Goal: Task Accomplishment & Management: Manage account settings

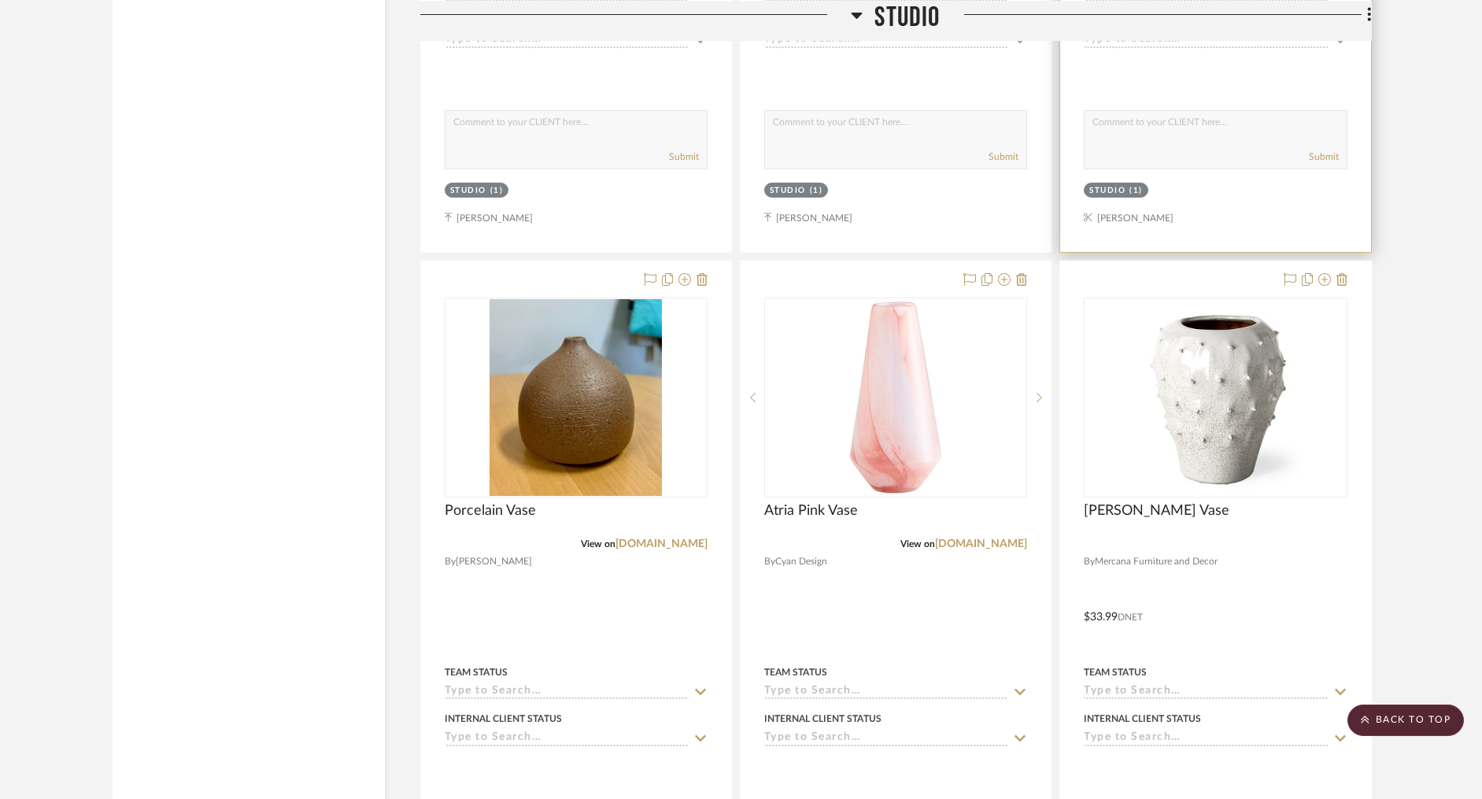
scroll to position [25310, 0]
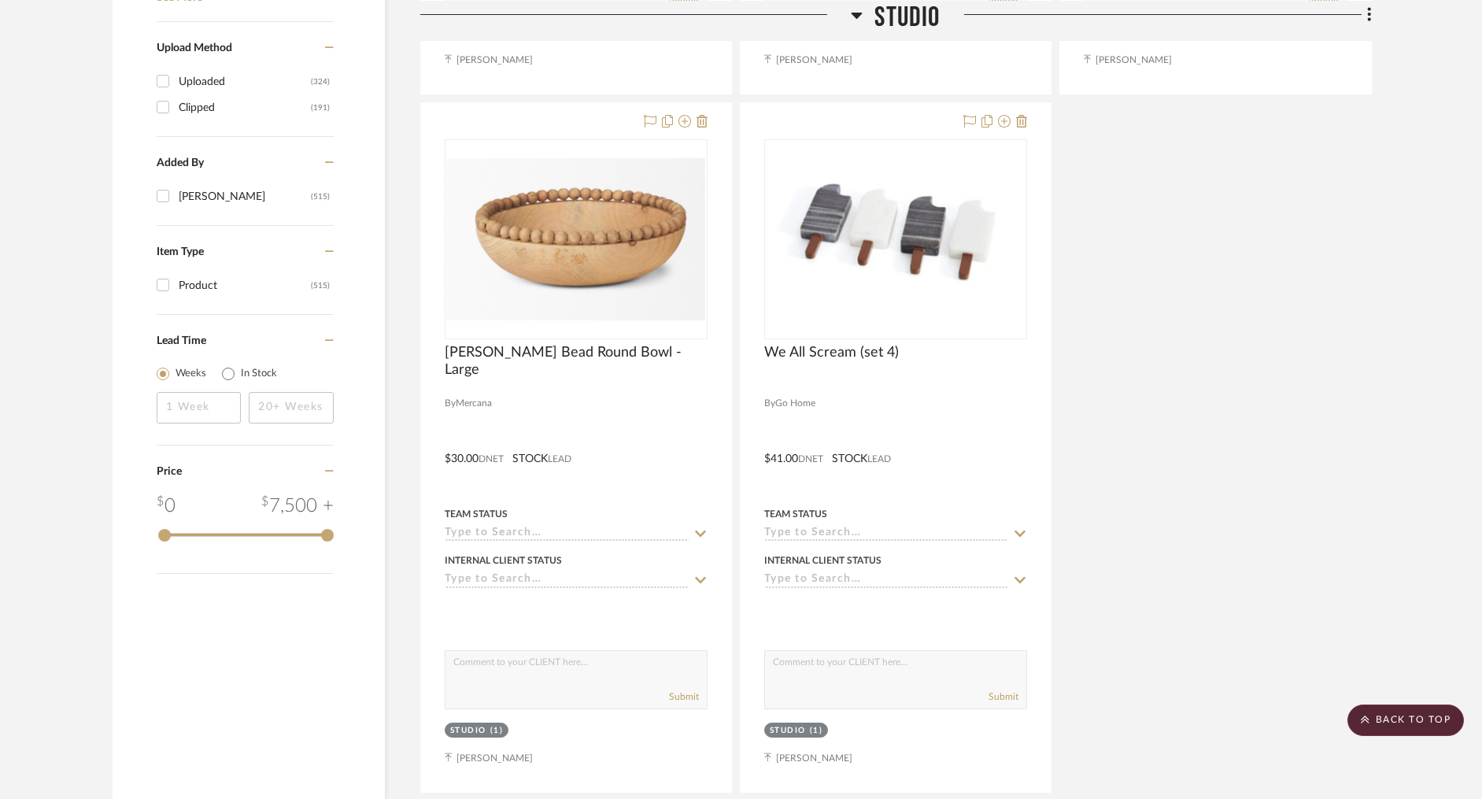
scroll to position [2011, 0]
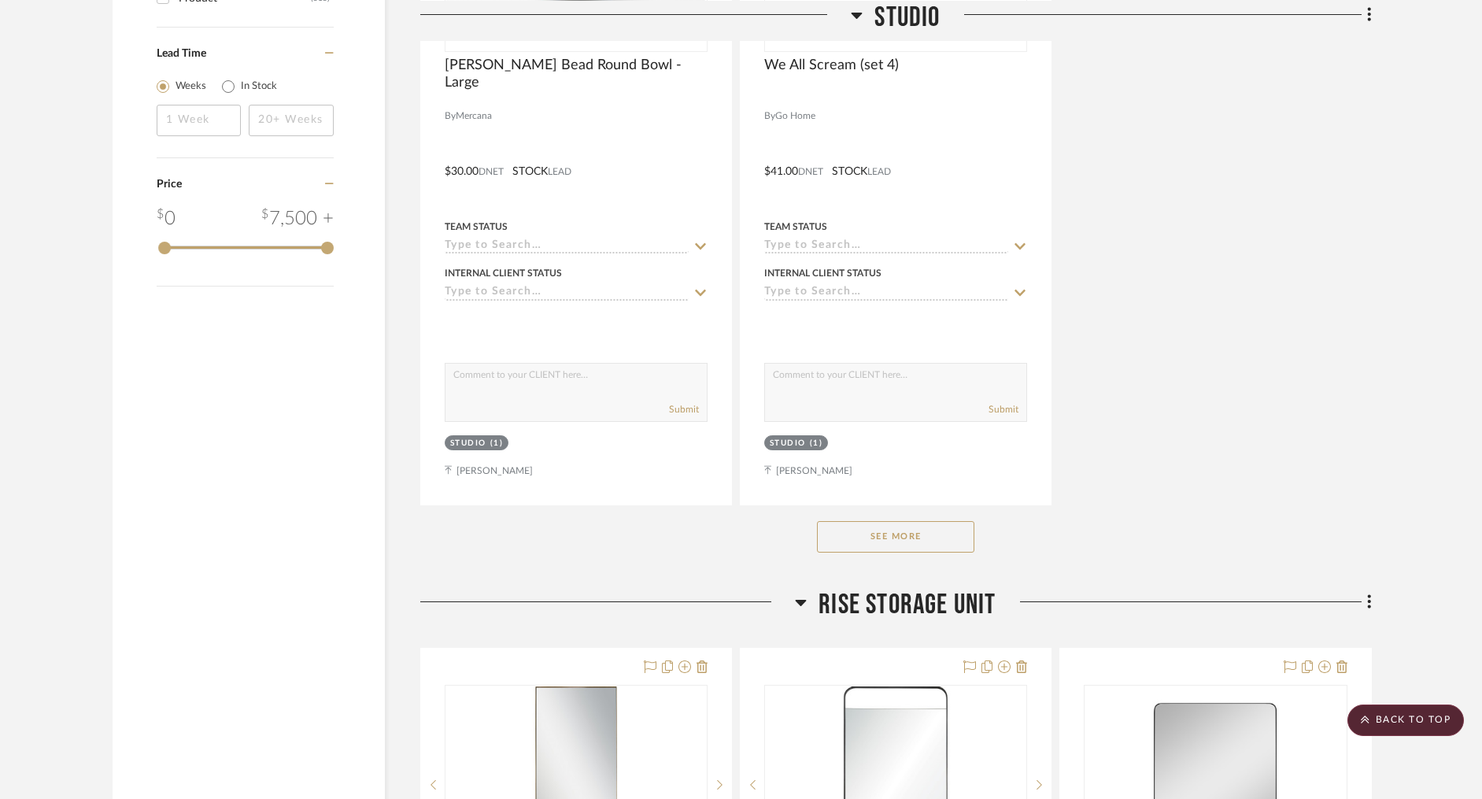
click at [934, 530] on button "See More" at bounding box center [895, 536] width 157 height 31
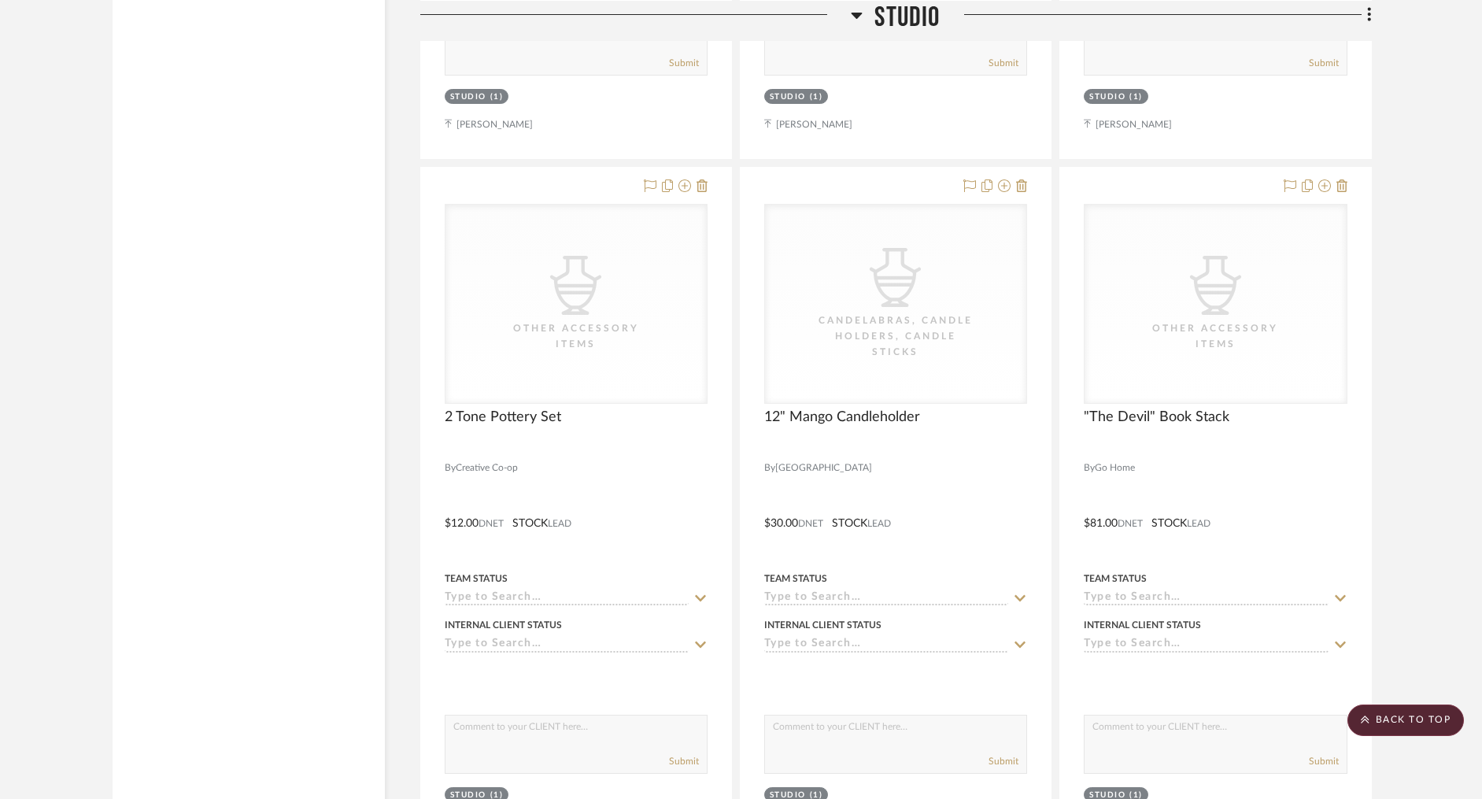
scroll to position [95226, 0]
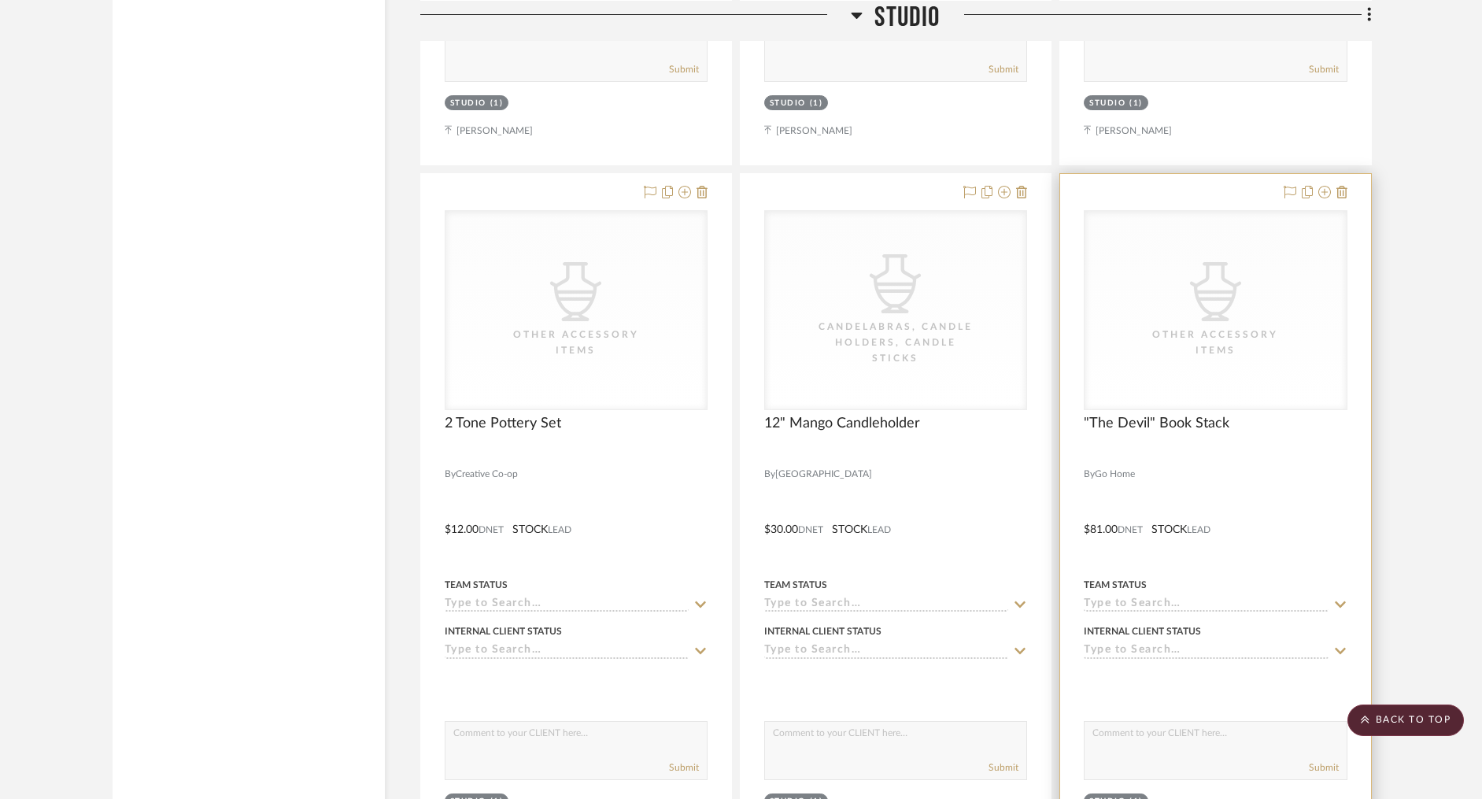
click at [1168, 415] on div ""The Devil" Book Stack" at bounding box center [1215, 432] width 263 height 35
click at [1166, 415] on span ""The Devil" Book Stack" at bounding box center [1157, 423] width 146 height 17
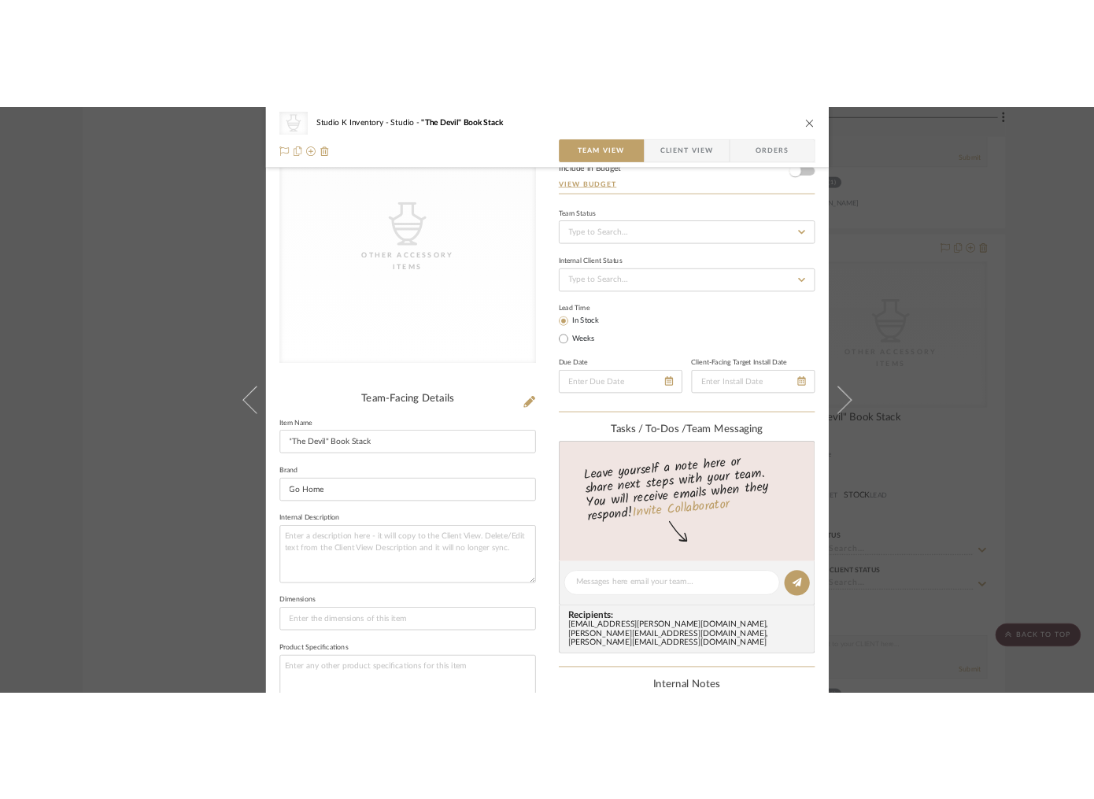
scroll to position [205, 0]
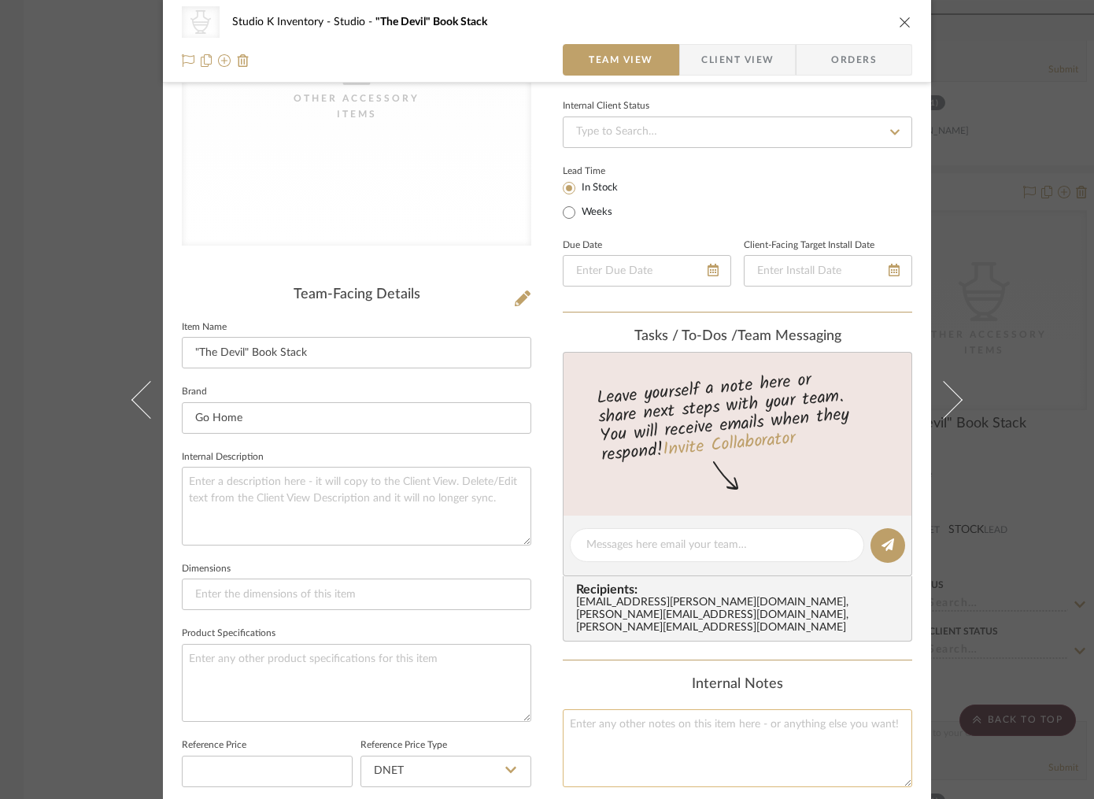
click at [607, 718] on textarea at bounding box center [738, 748] width 350 height 78
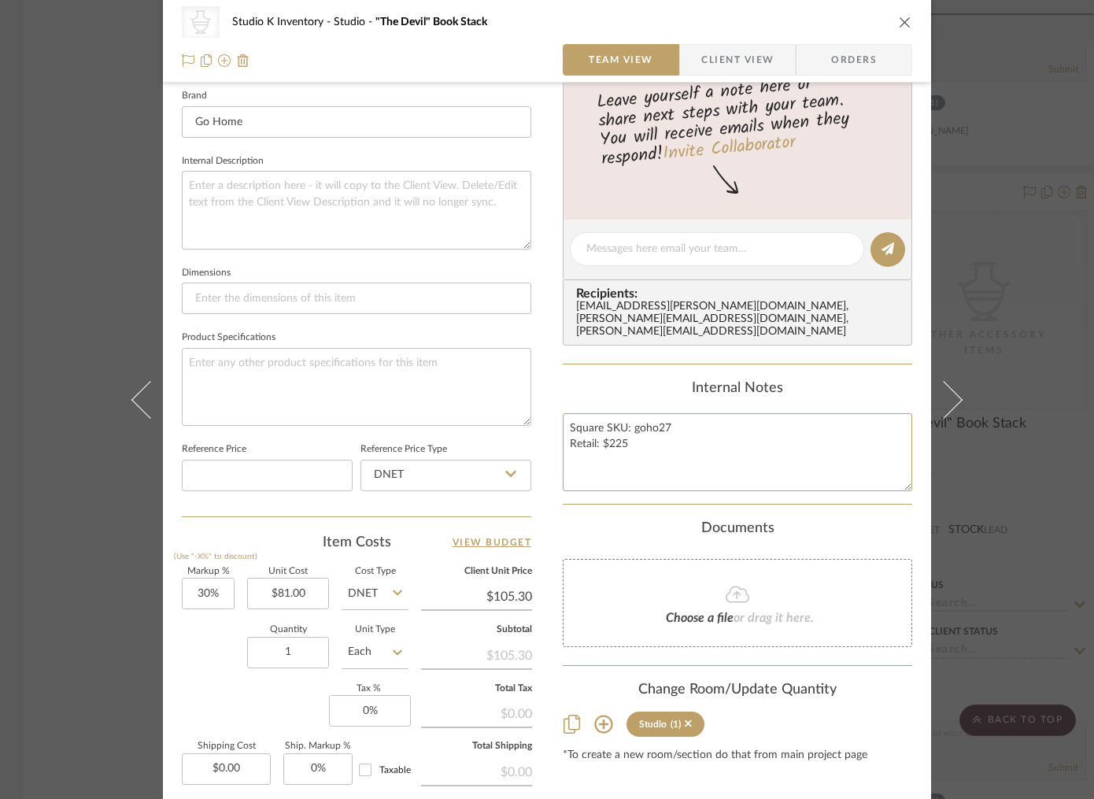
scroll to position [0, 0]
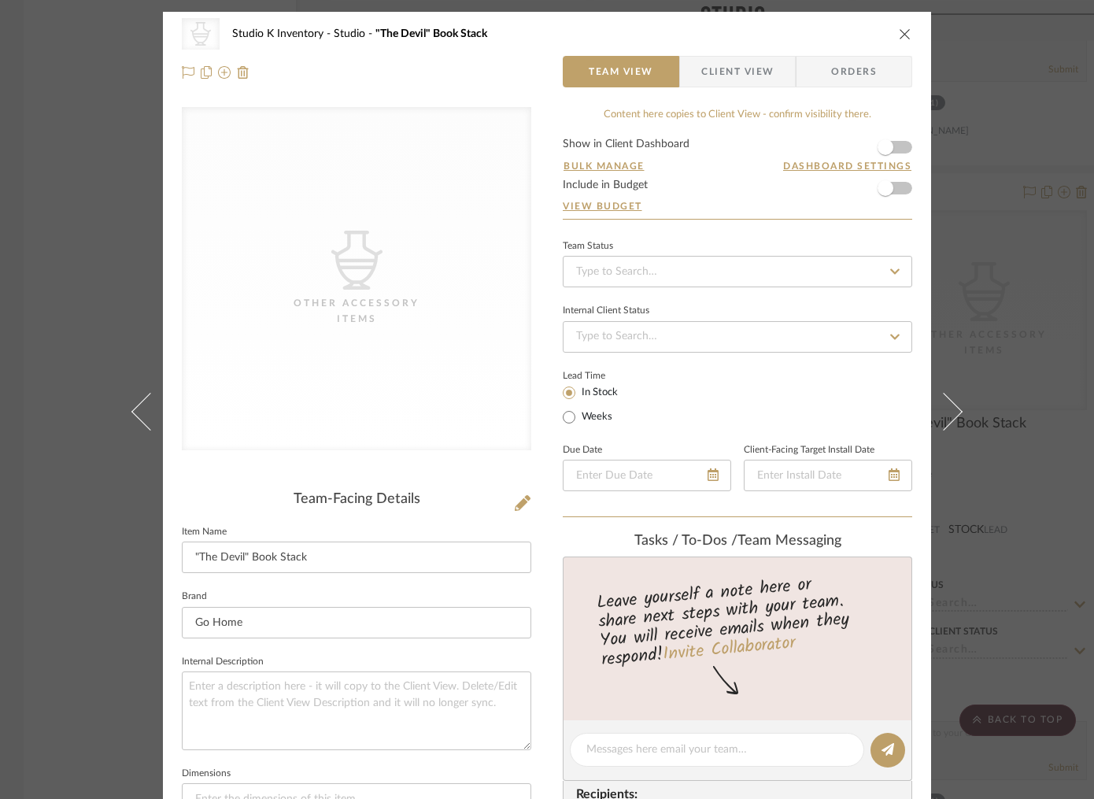
type textarea "Square SKU: goho27 Retail: $225"
click at [473, 509] on div "Team-Facing Details Item Name "The Devil" Book Stack Brand Go Home Internal Des…" at bounding box center [357, 754] width 350 height 526
click at [519, 505] on icon at bounding box center [523, 503] width 16 height 16
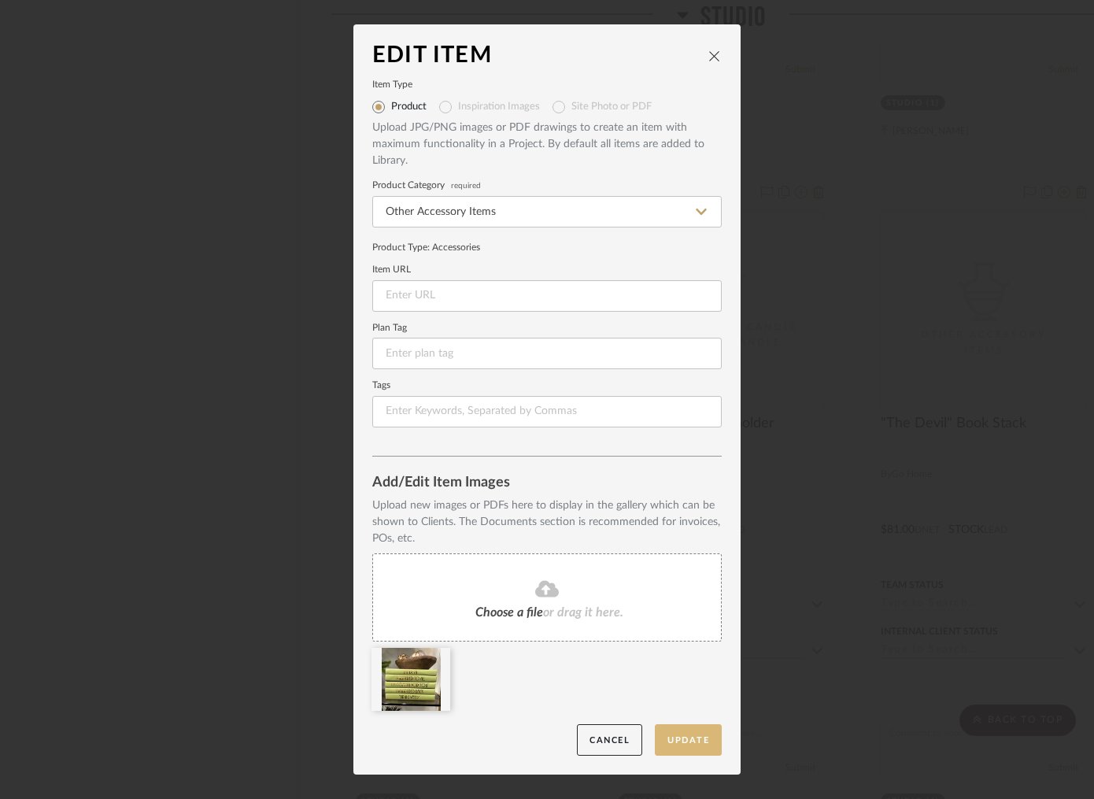
click at [690, 740] on button "Update" at bounding box center [688, 740] width 67 height 32
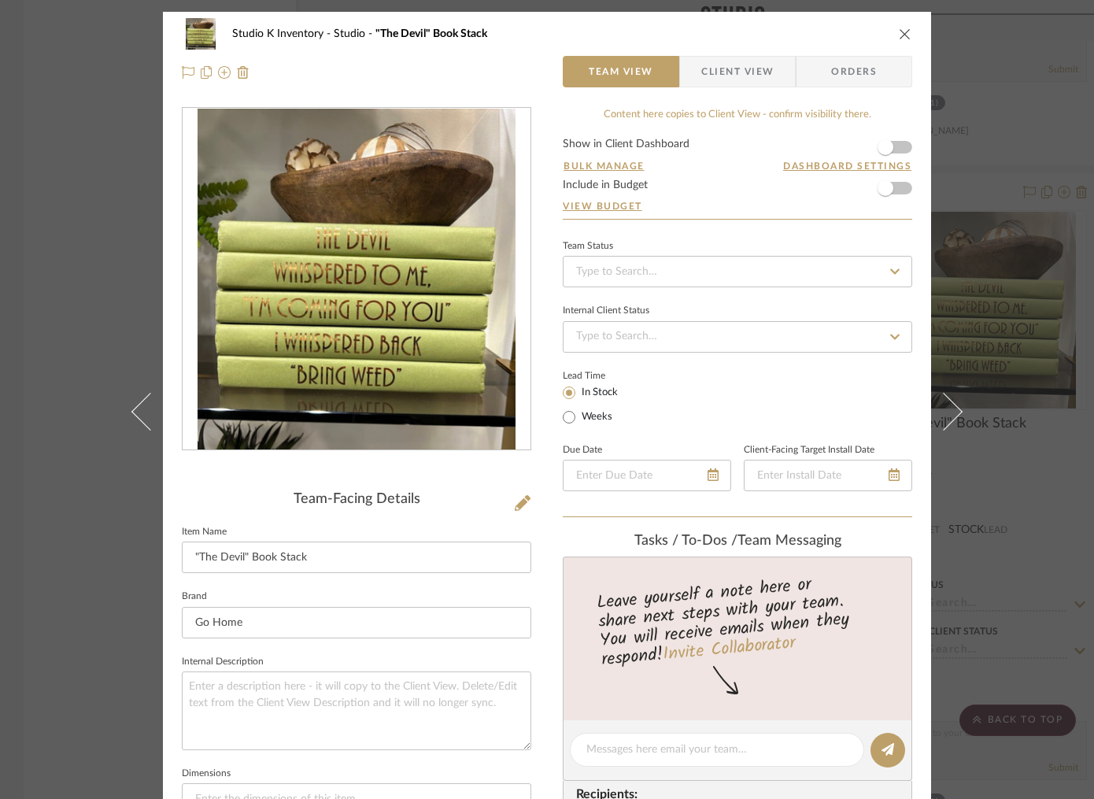
click at [900, 31] on icon "close" at bounding box center [905, 34] width 13 height 13
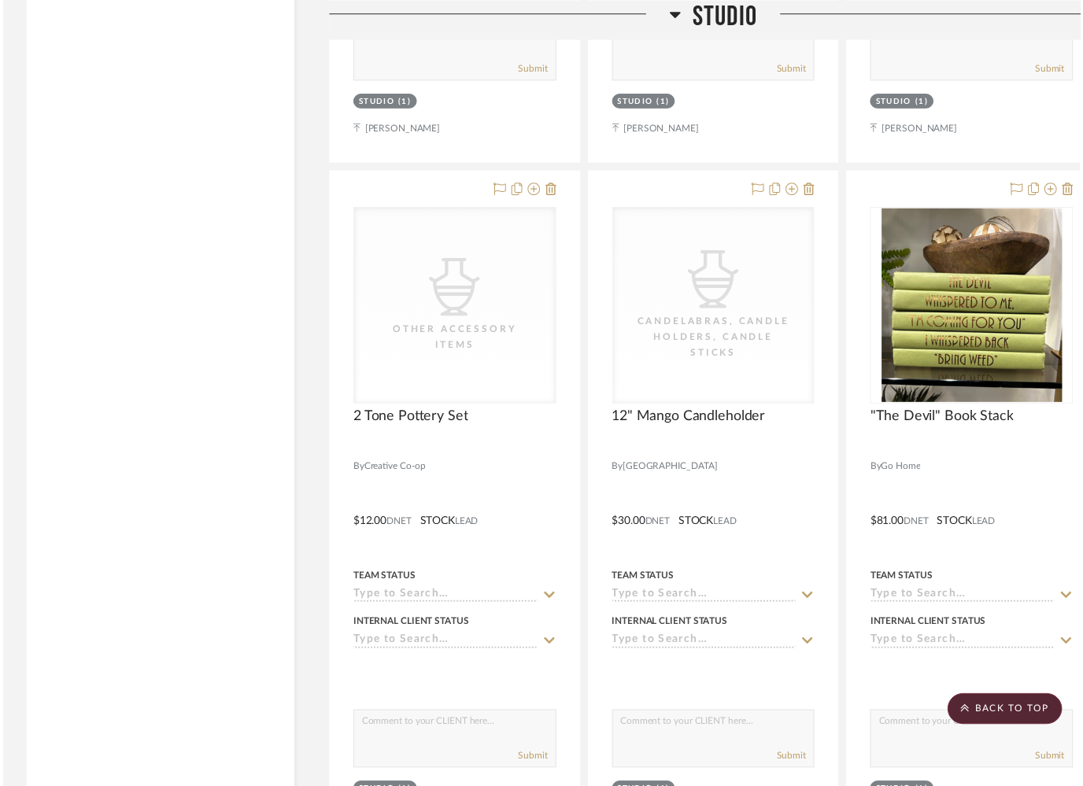
scroll to position [95226, 0]
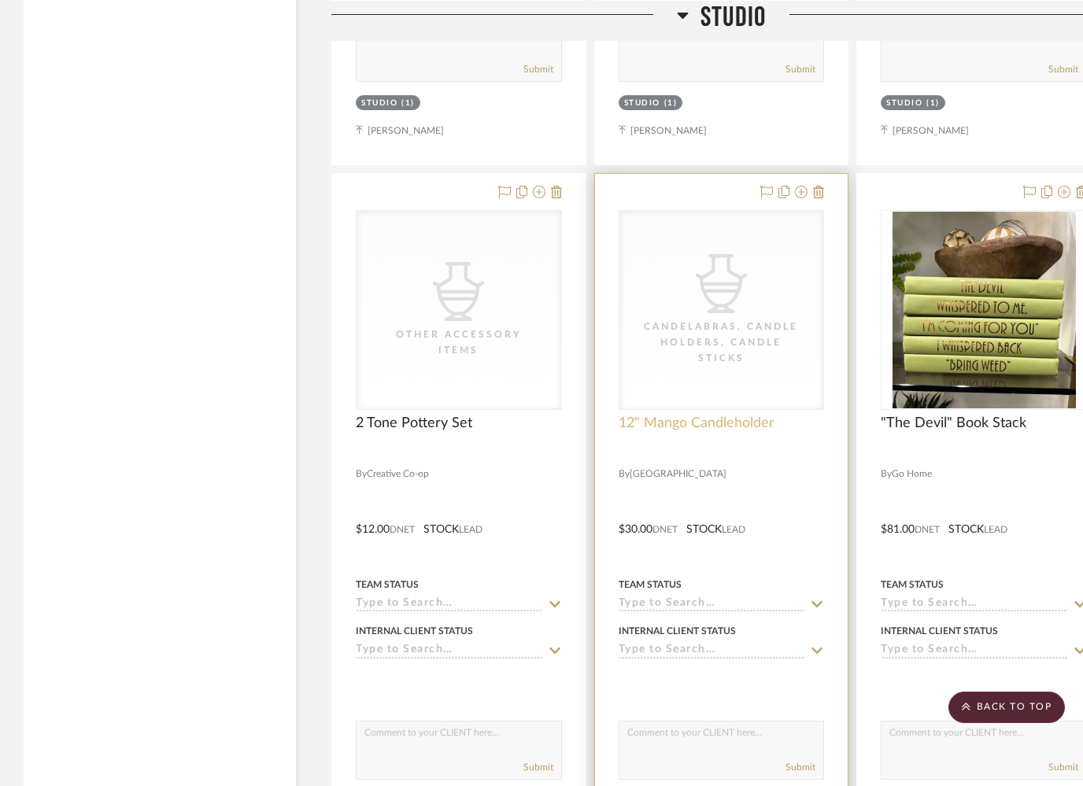
click at [701, 415] on span "12" Mango Candleholder" at bounding box center [697, 423] width 156 height 17
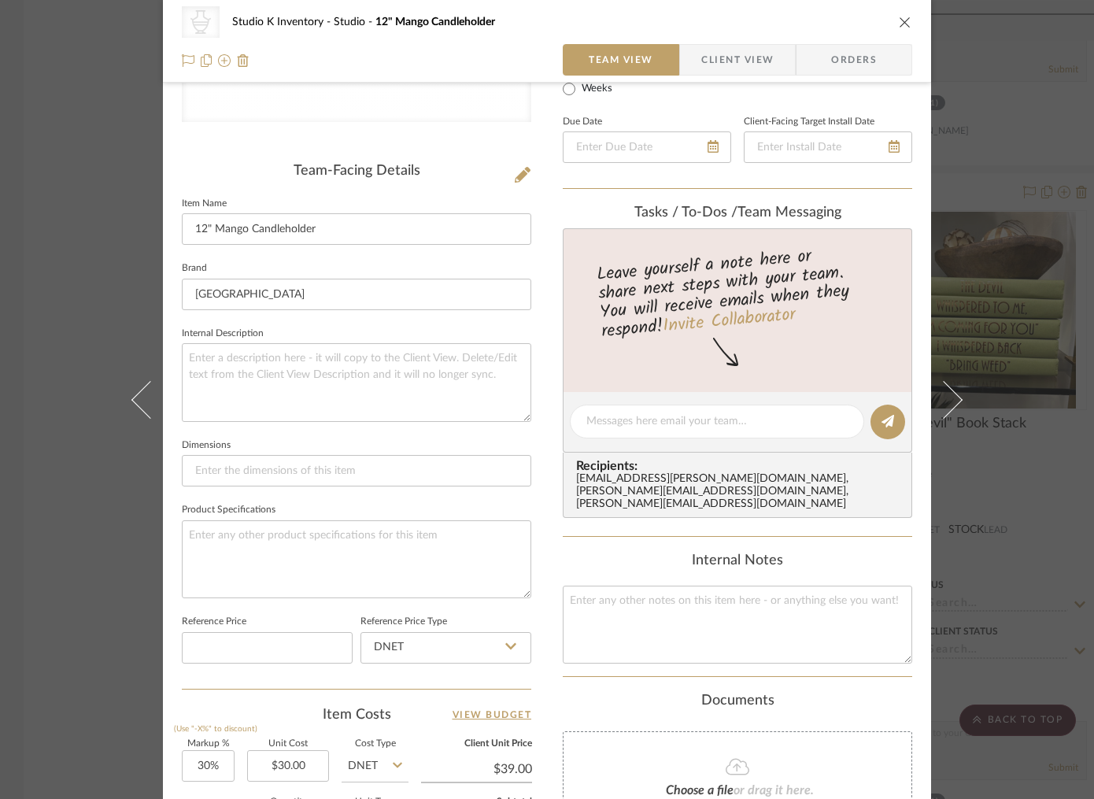
scroll to position [352, 0]
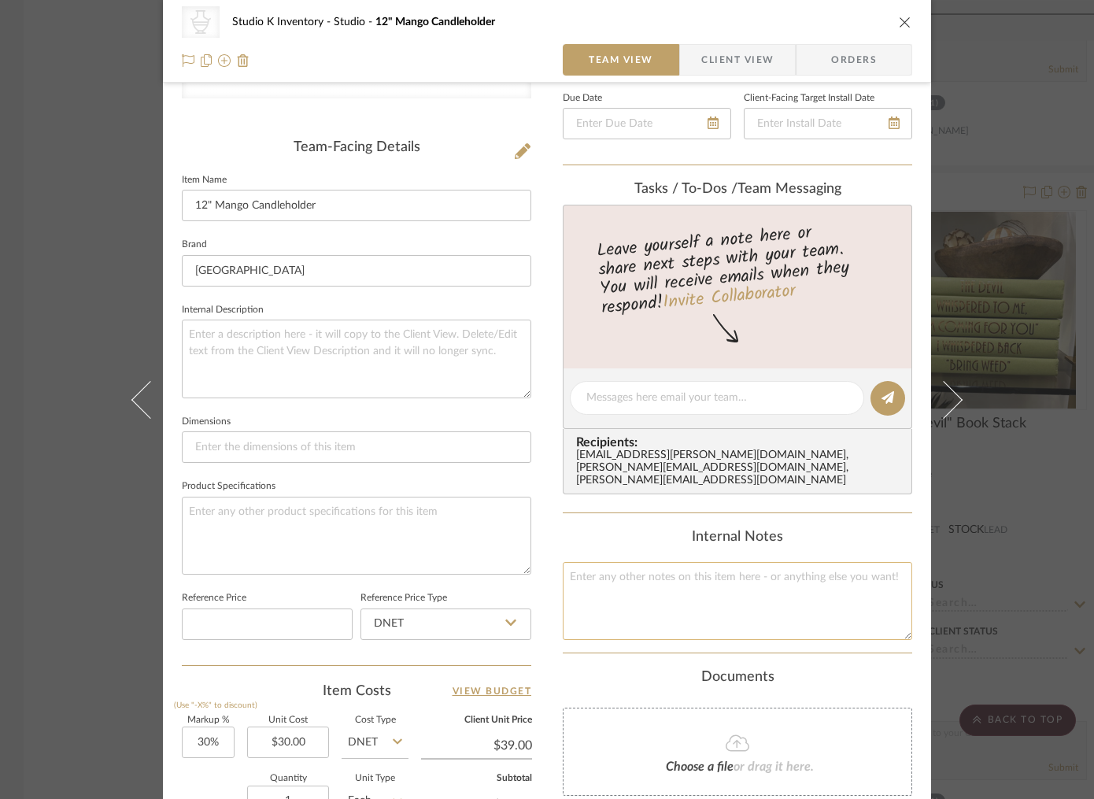
click at [611, 579] on textarea at bounding box center [738, 601] width 350 height 78
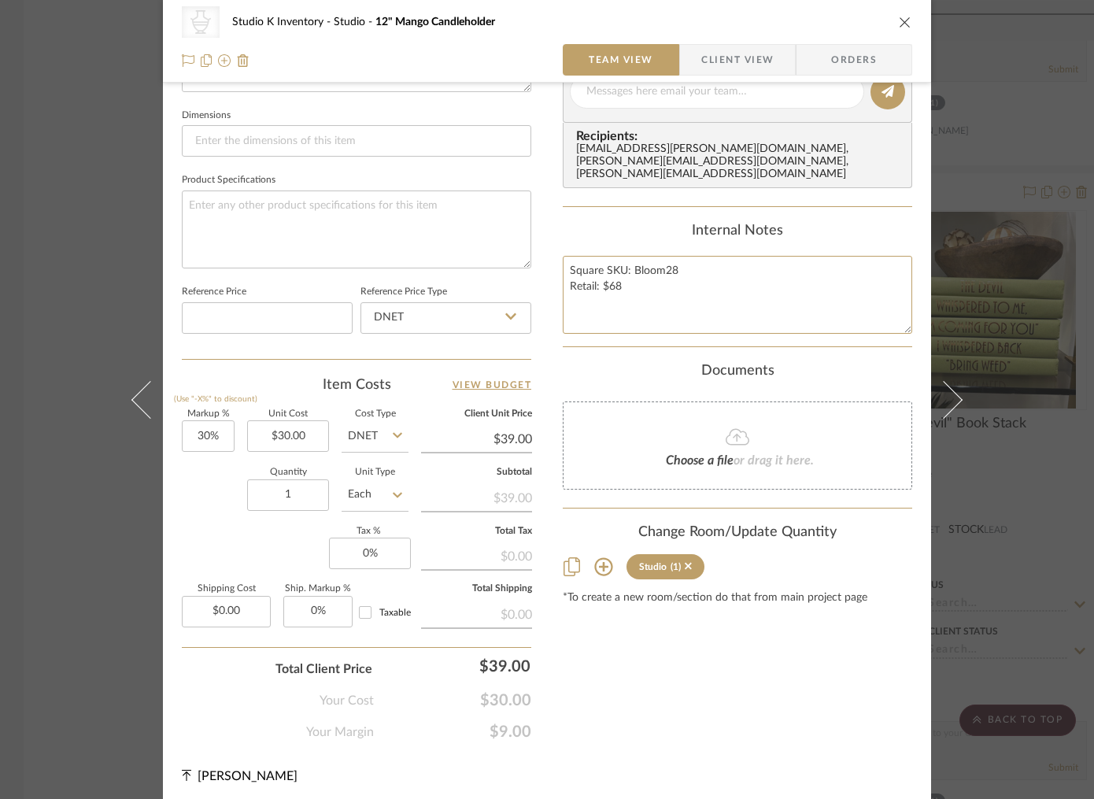
scroll to position [661, 0]
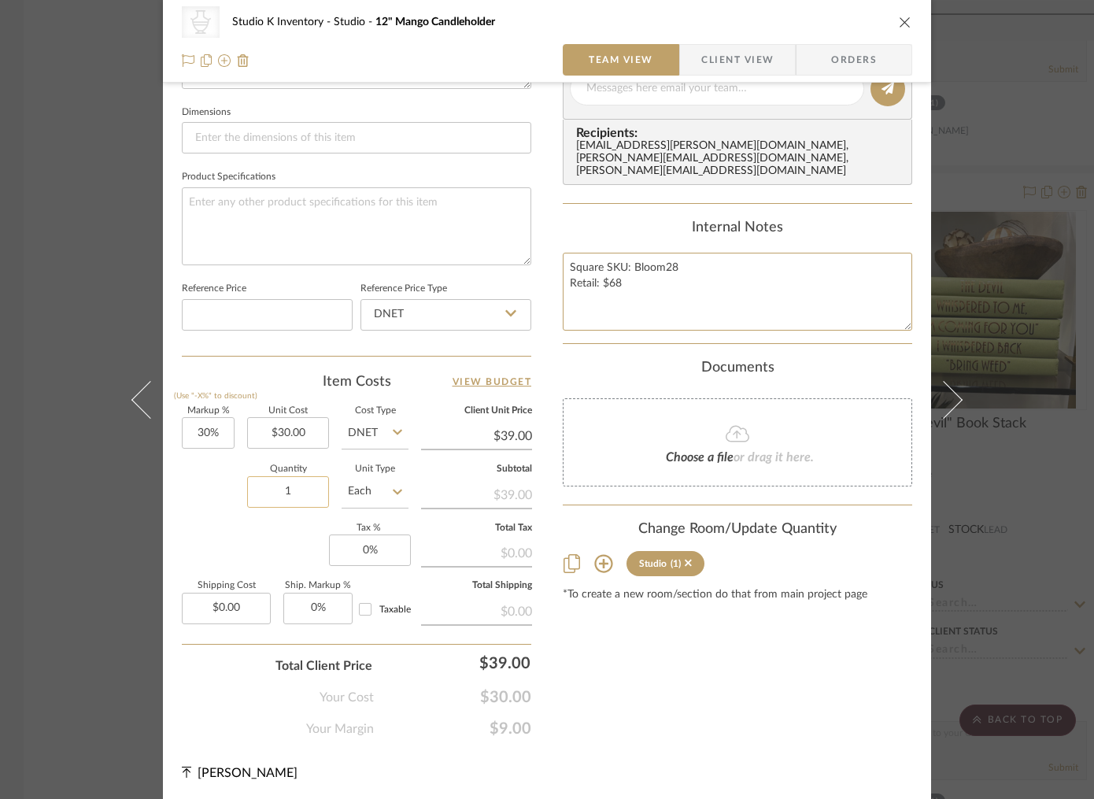
type textarea "Square SKU: Bloom28 Retail: $68"
drag, startPoint x: 283, startPoint y: 490, endPoint x: 259, endPoint y: 492, distance: 24.5
click at [259, 492] on input "1" at bounding box center [288, 491] width 82 height 31
drag, startPoint x: 298, startPoint y: 493, endPoint x: 253, endPoint y: 495, distance: 44.9
click at [253, 495] on input "1" at bounding box center [288, 491] width 82 height 31
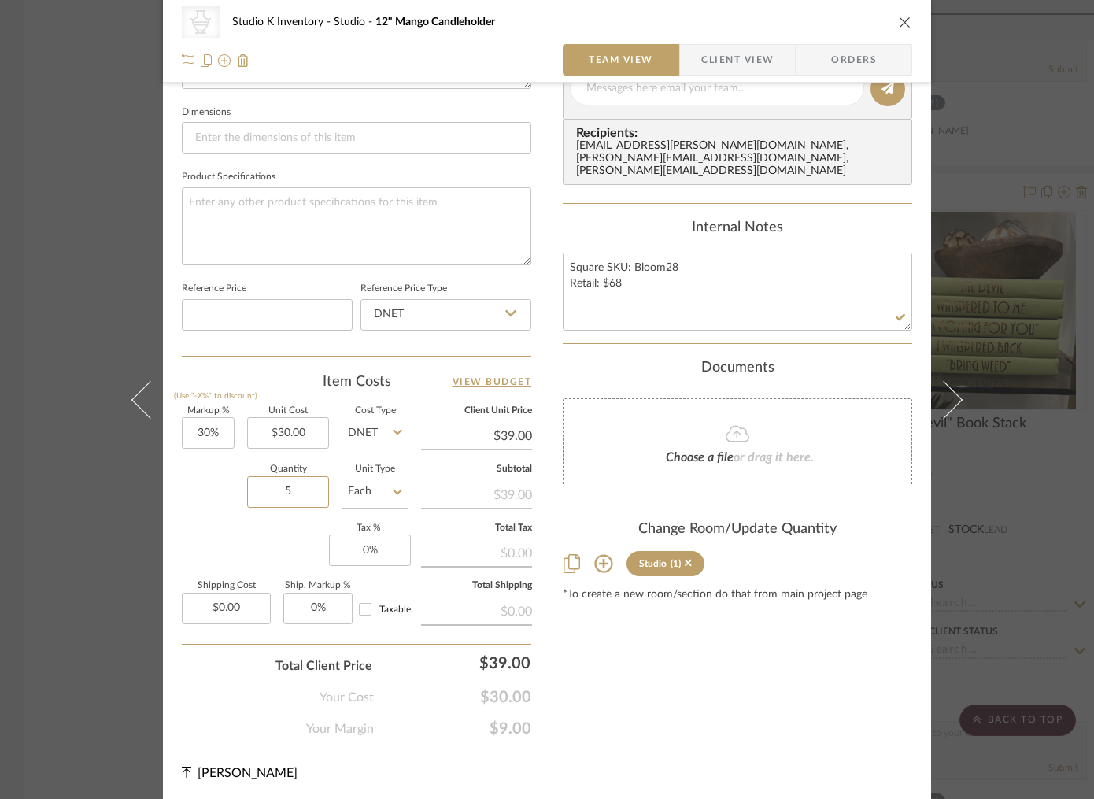
type input "5"
click at [672, 696] on div "Content here copies to Client View - confirm visibility there. Show in Client D…" at bounding box center [738, 92] width 350 height 1293
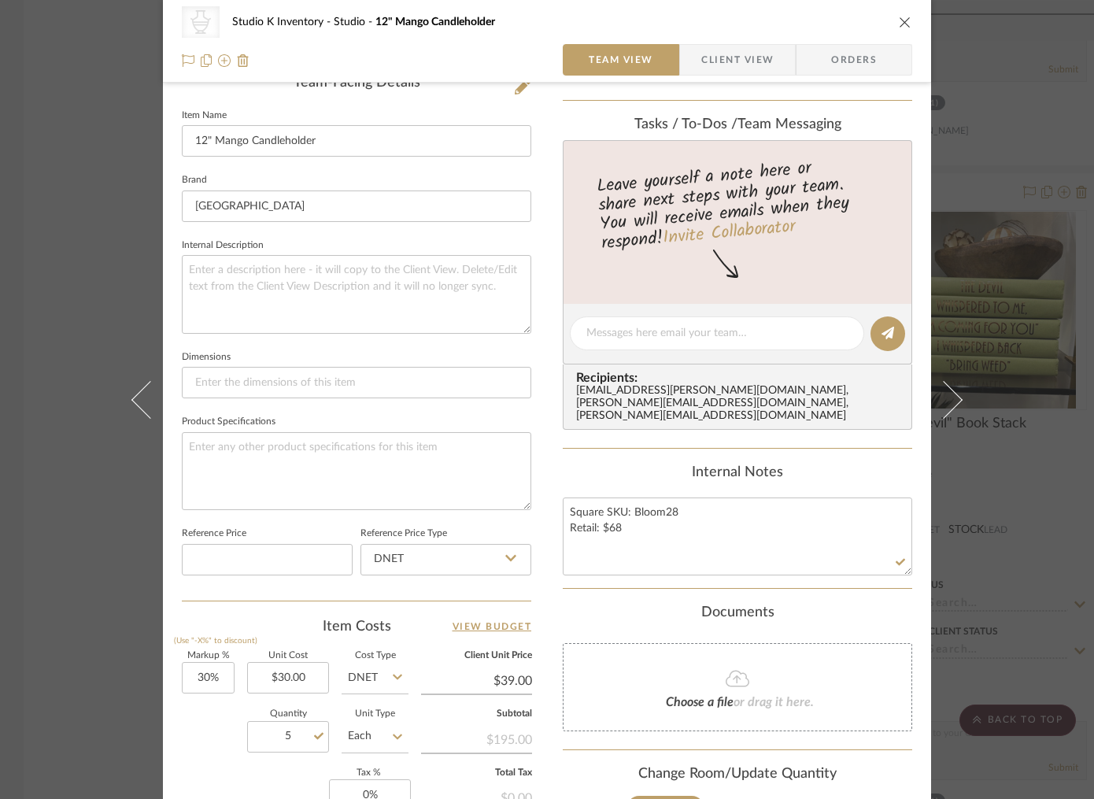
scroll to position [0, 0]
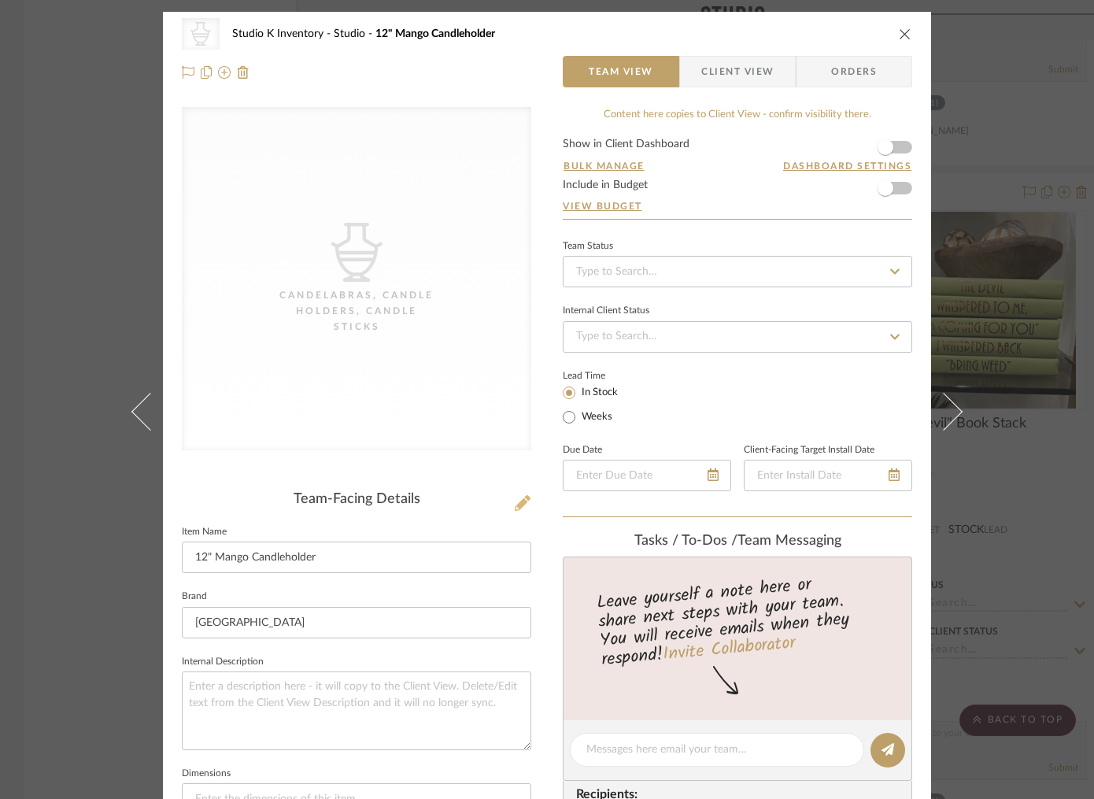
click at [516, 501] on icon at bounding box center [523, 503] width 16 height 16
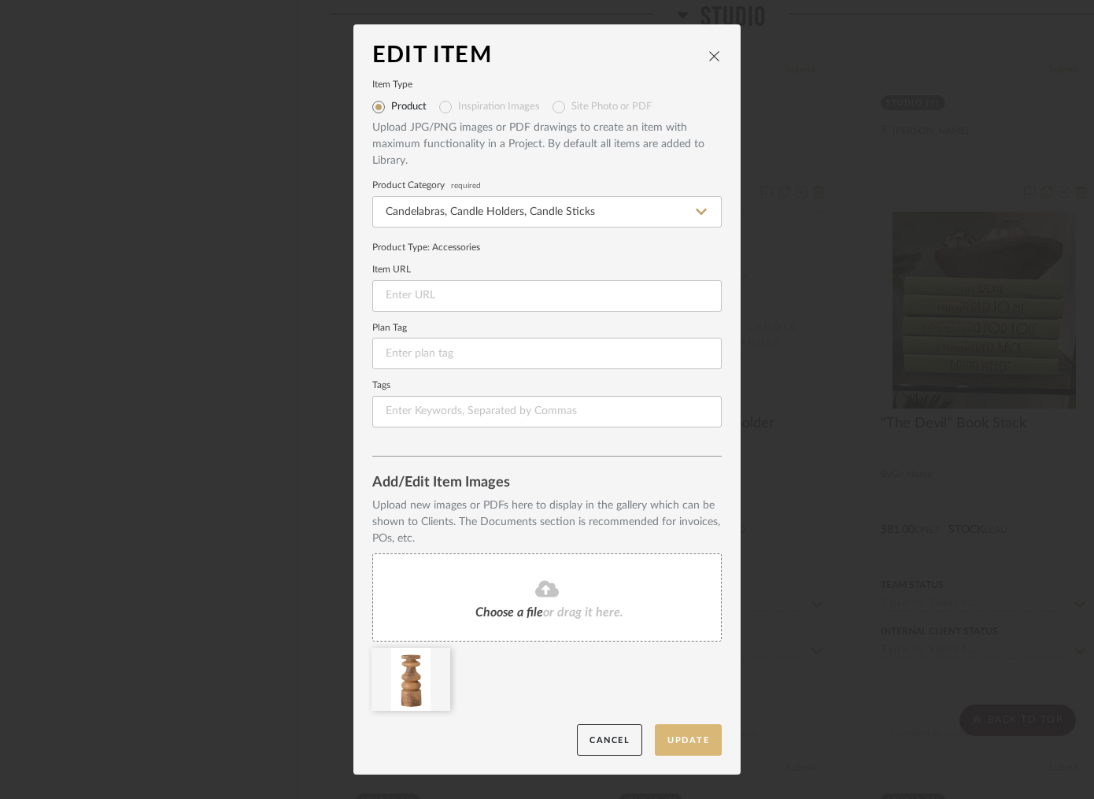
click at [679, 732] on button "Update" at bounding box center [688, 740] width 67 height 32
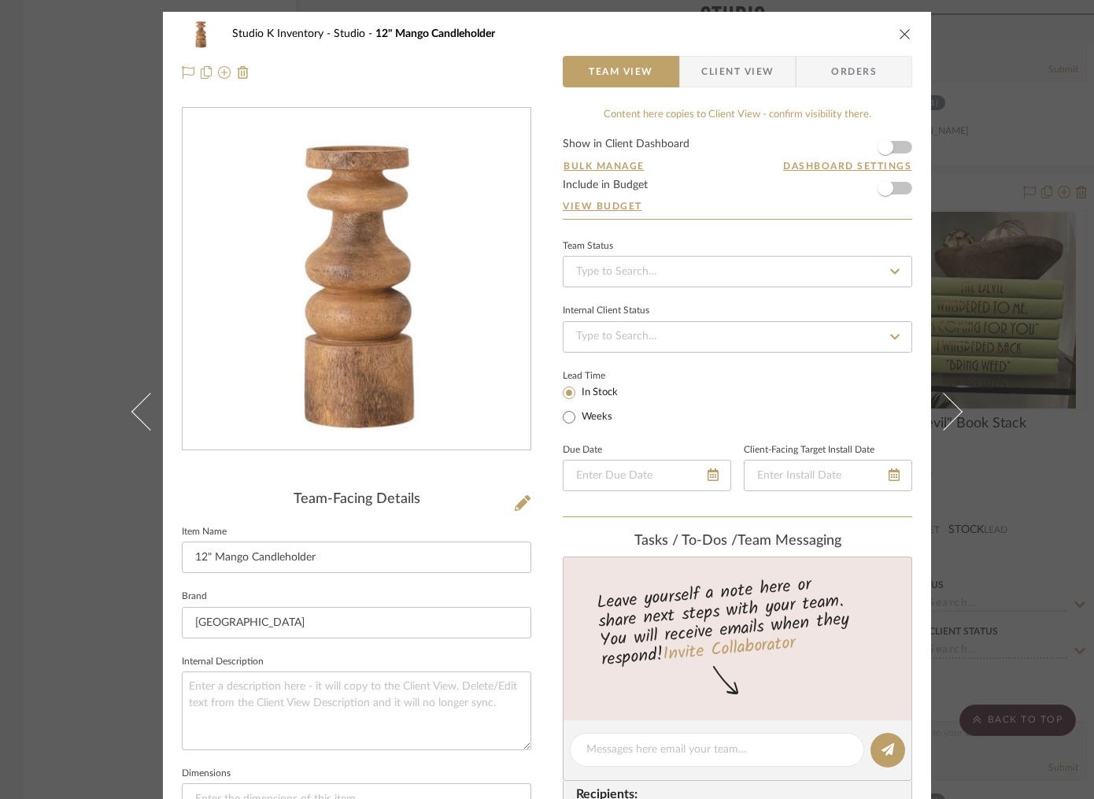
click at [899, 31] on icon "close" at bounding box center [905, 34] width 13 height 13
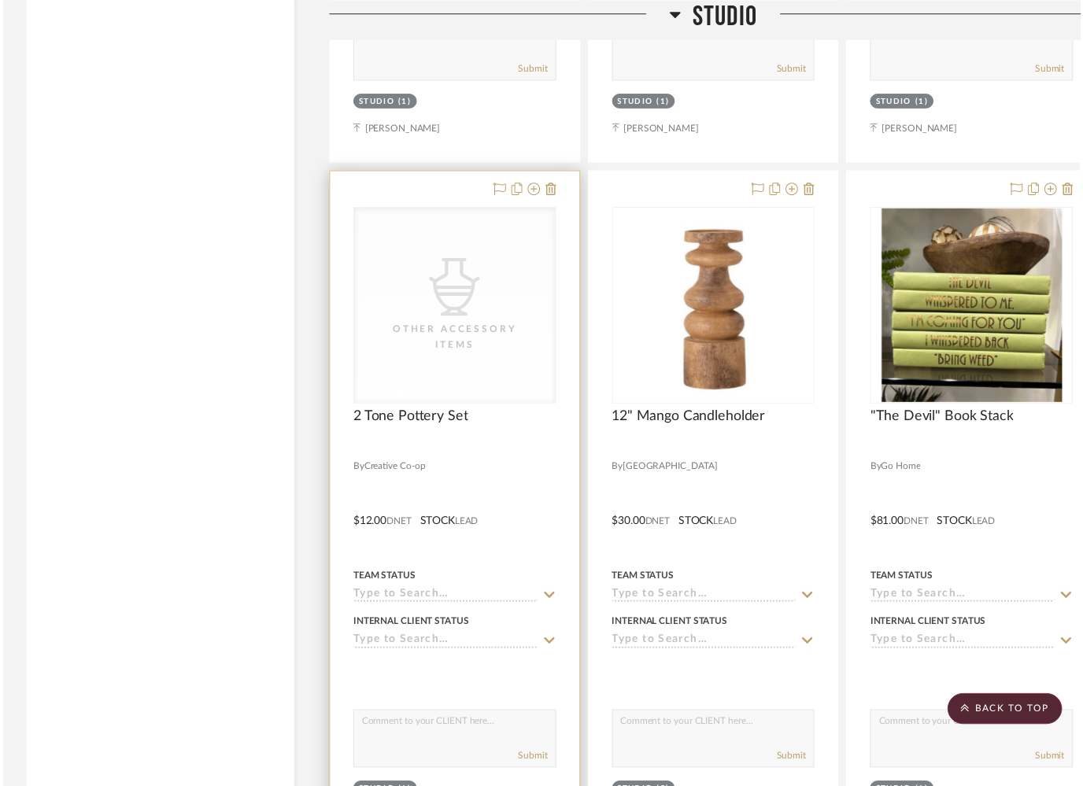
scroll to position [95226, 0]
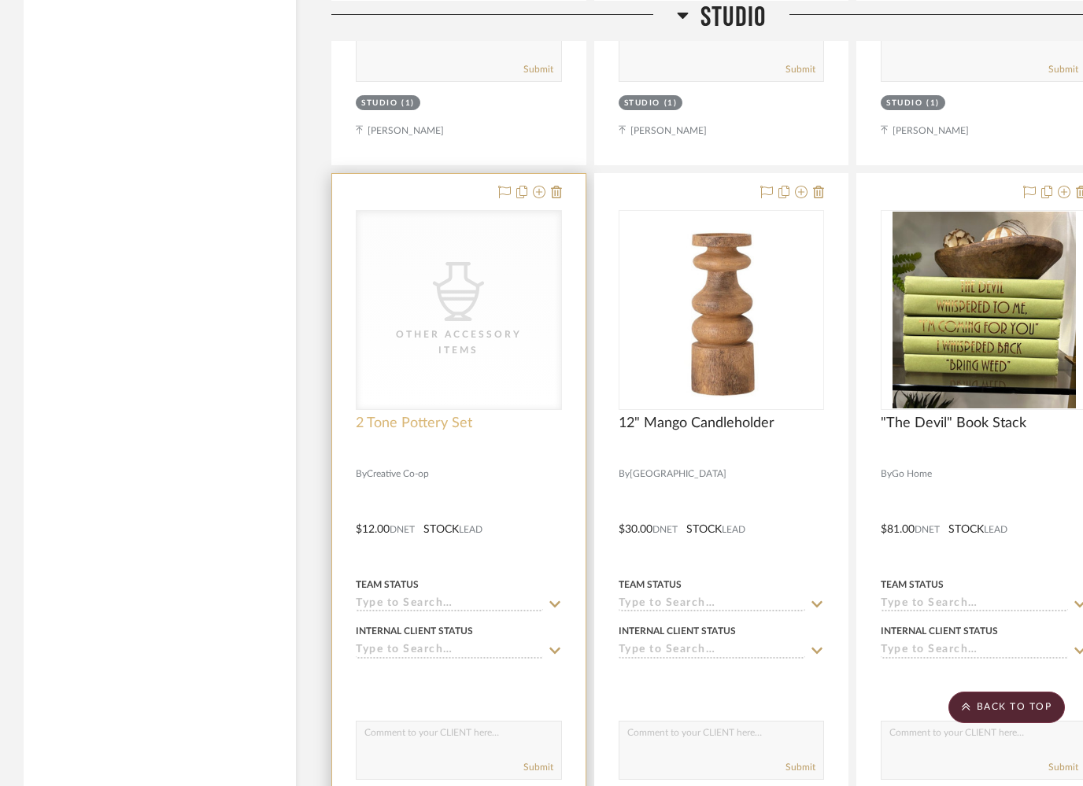
click at [413, 415] on span "2 Tone Pottery Set" at bounding box center [414, 423] width 117 height 17
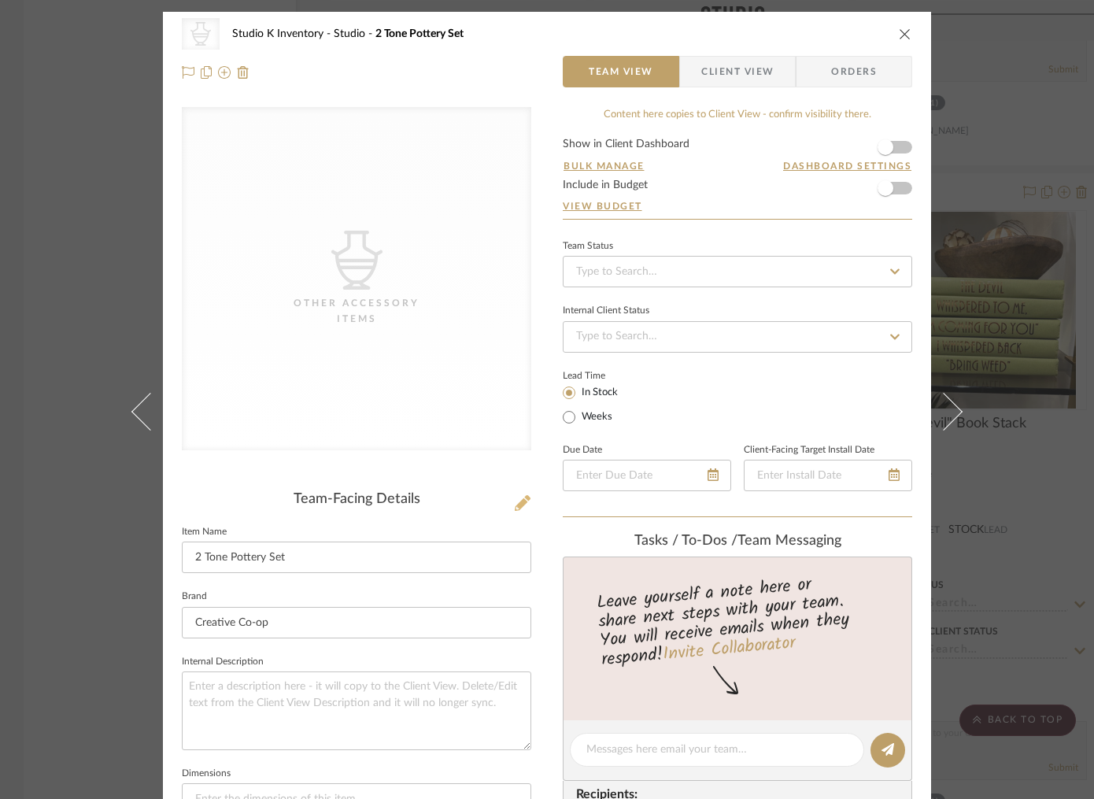
click at [515, 503] on icon at bounding box center [523, 503] width 16 height 16
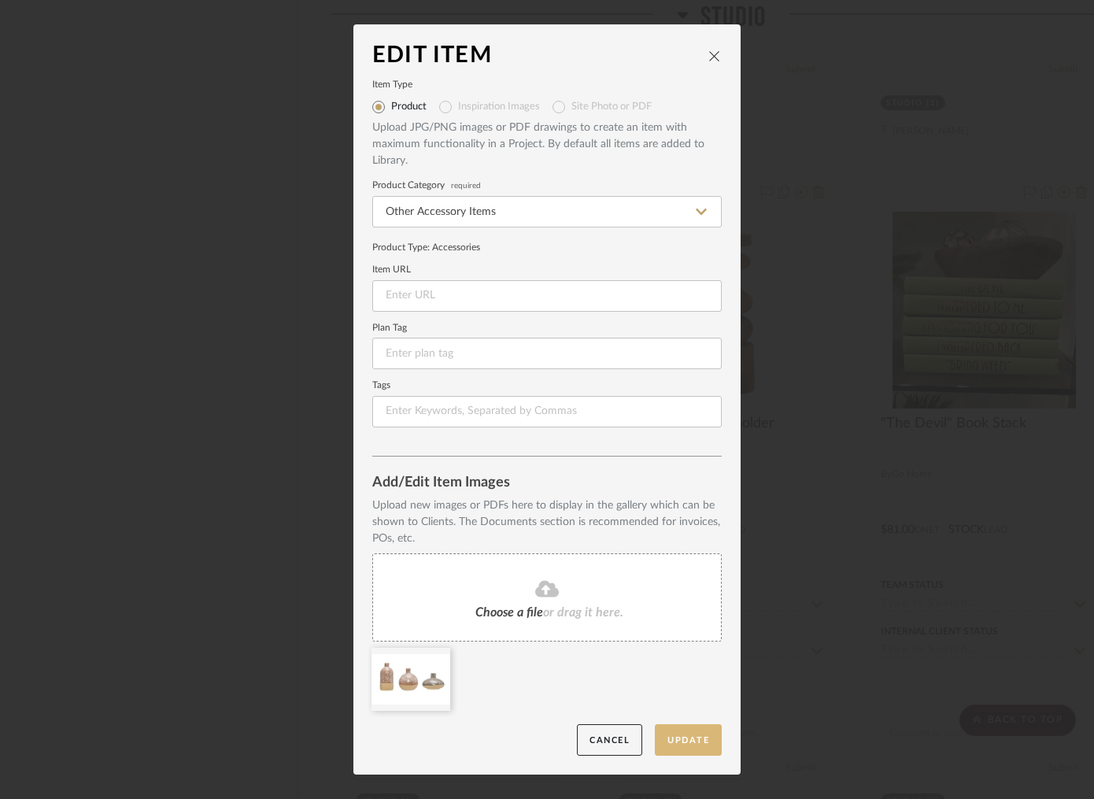
click at [681, 744] on button "Update" at bounding box center [688, 740] width 67 height 32
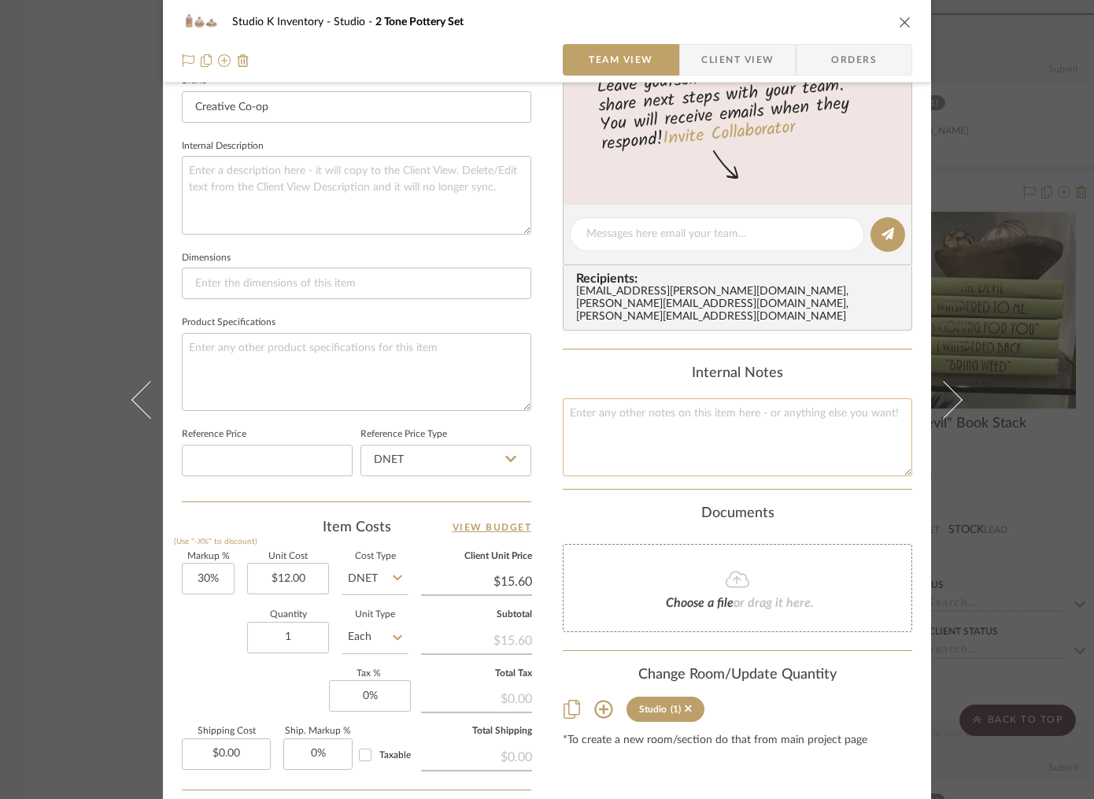
scroll to position [524, 0]
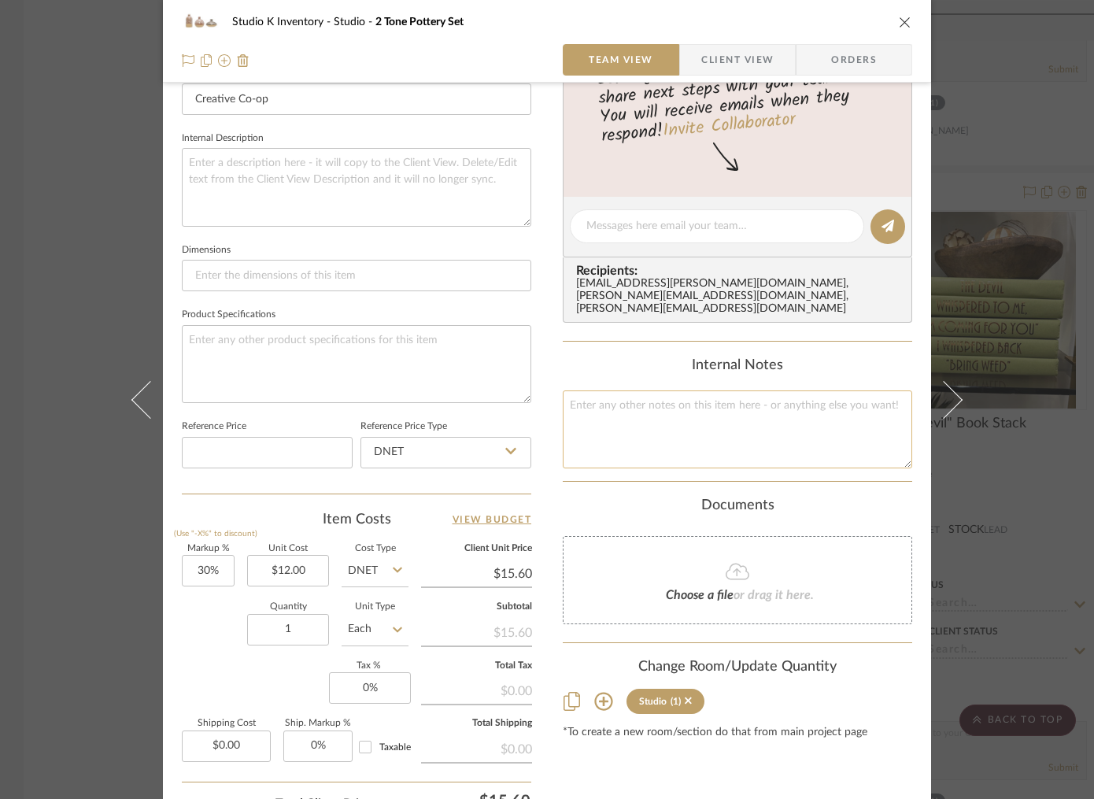
click at [646, 433] on textarea at bounding box center [738, 429] width 350 height 78
type textarea "Square SKU: creco9 Retail: $27"
click at [612, 498] on div "Documents" at bounding box center [738, 506] width 350 height 17
click at [899, 19] on icon "close" at bounding box center [905, 22] width 13 height 13
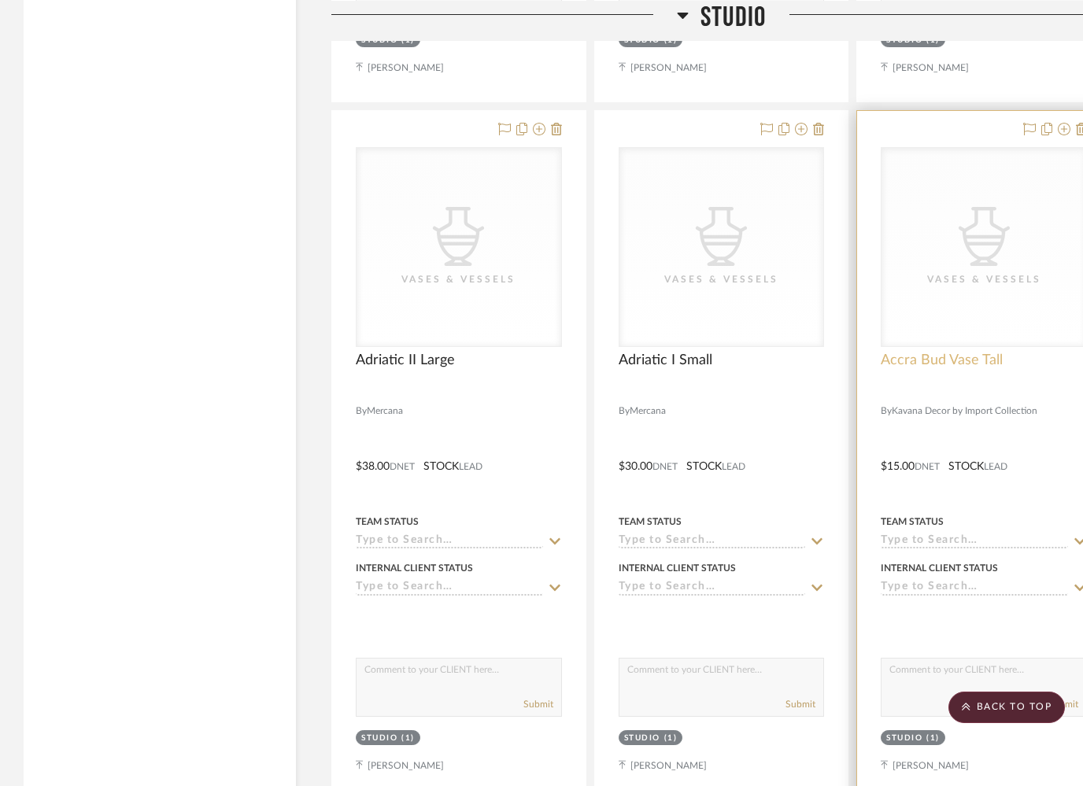
scroll to position [94590, 0]
click at [907, 353] on span "Accra Bud Vase Tall" at bounding box center [942, 361] width 122 height 17
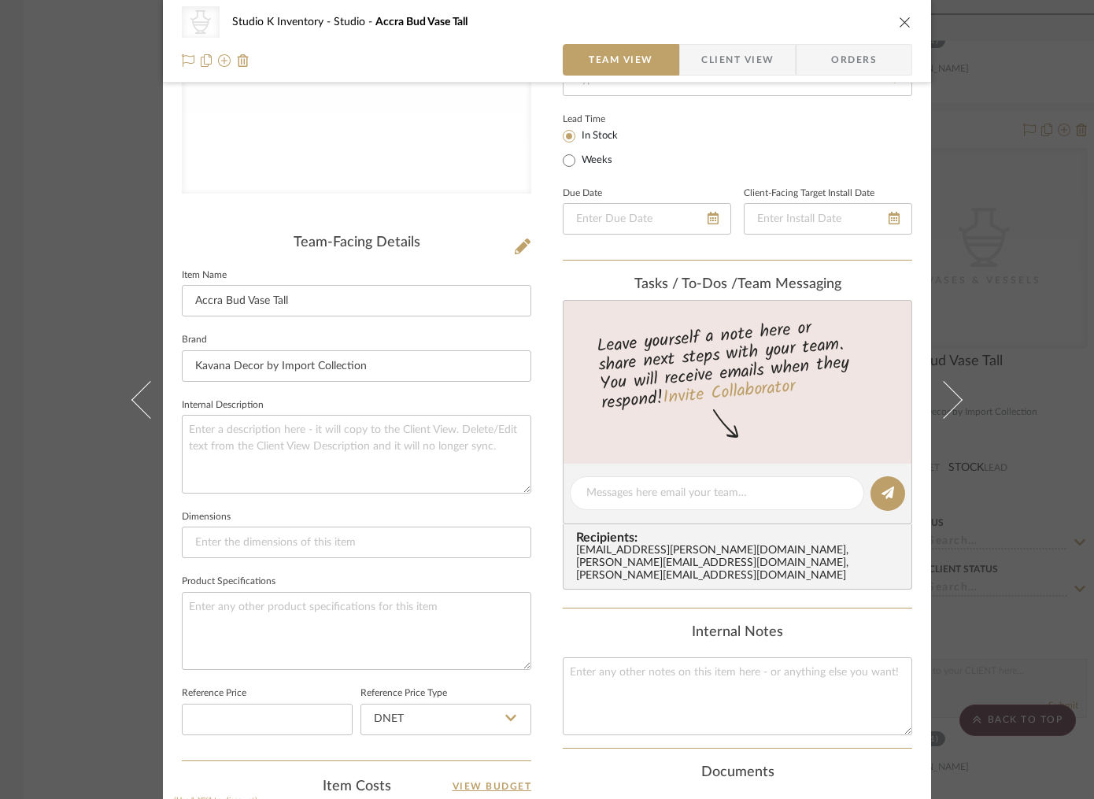
scroll to position [342, 0]
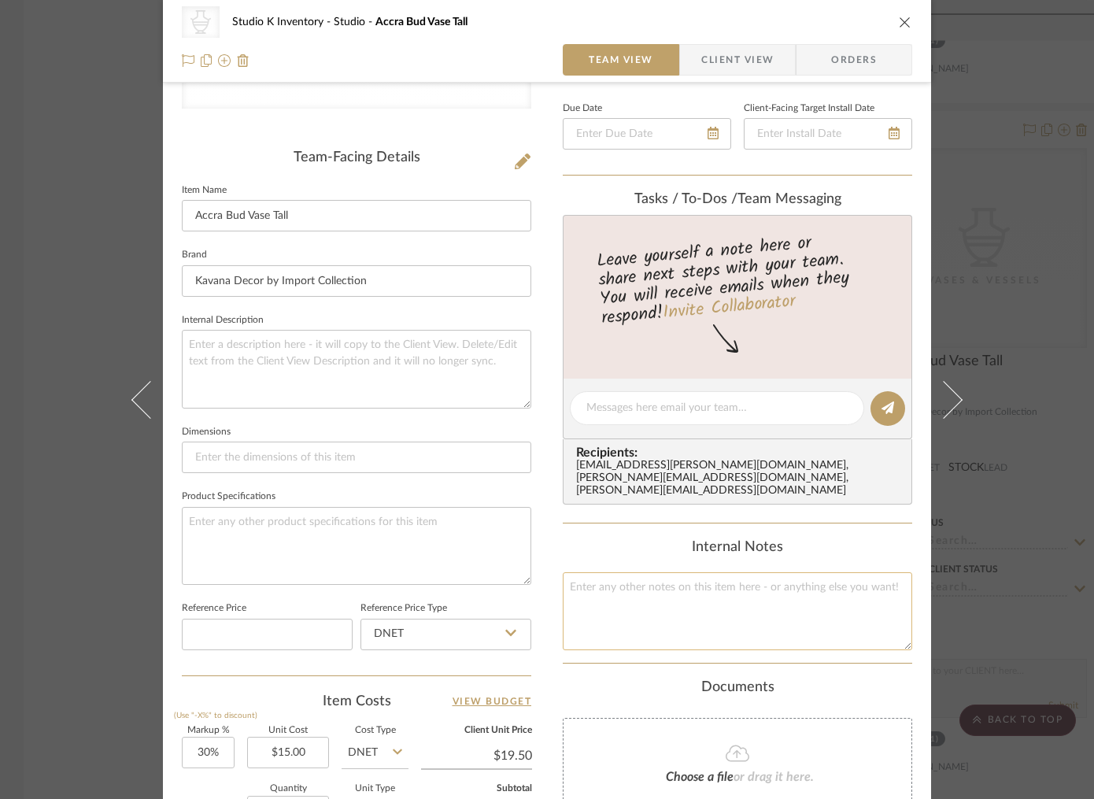
click at [626, 578] on textarea at bounding box center [738, 611] width 350 height 78
type textarea "Square SKU: KAV2 Retail: $65"
click at [416, 172] on div "Team-Facing Details Item Name Accra Bud Vase Tall Brand Kavana Decor by Import …" at bounding box center [357, 413] width 350 height 526
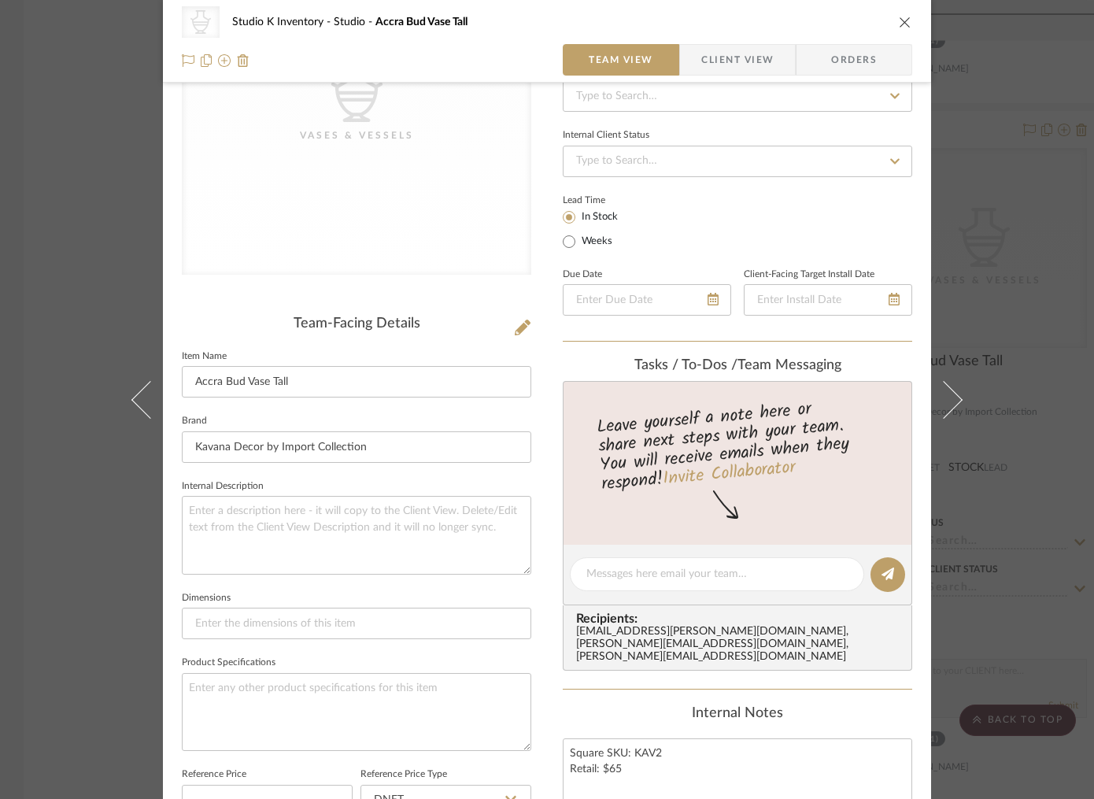
scroll to position [0, 0]
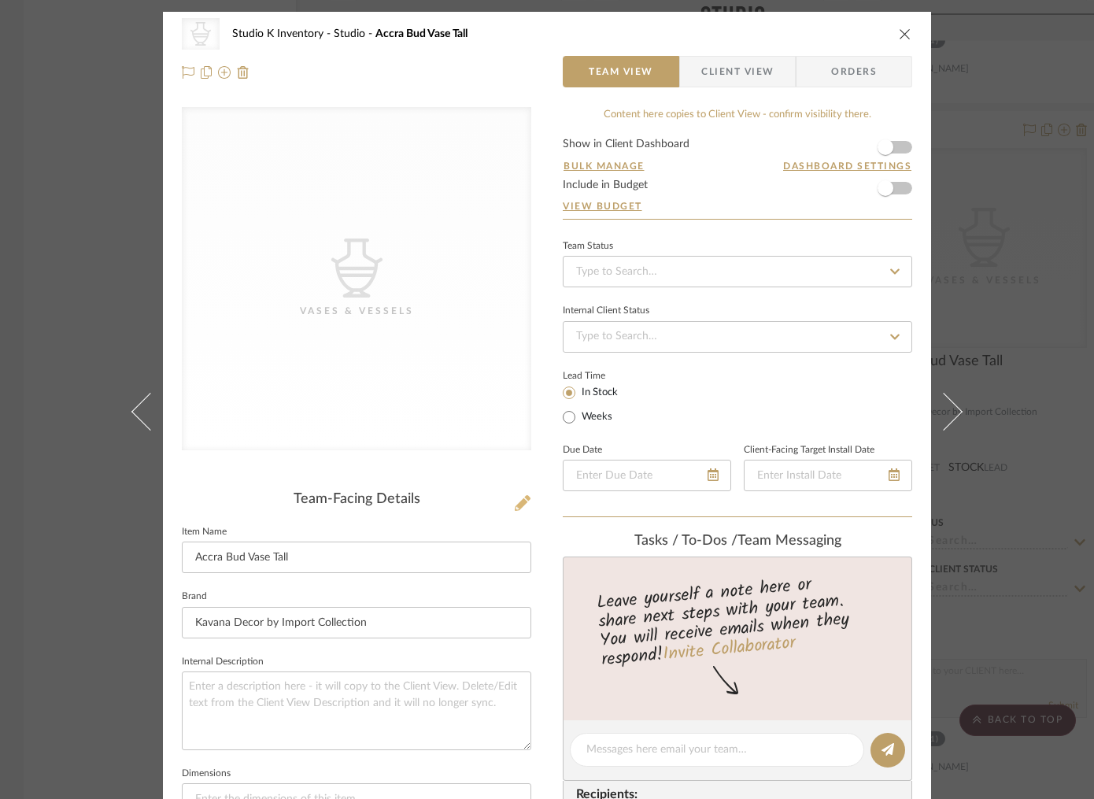
click at [520, 500] on icon at bounding box center [523, 503] width 16 height 16
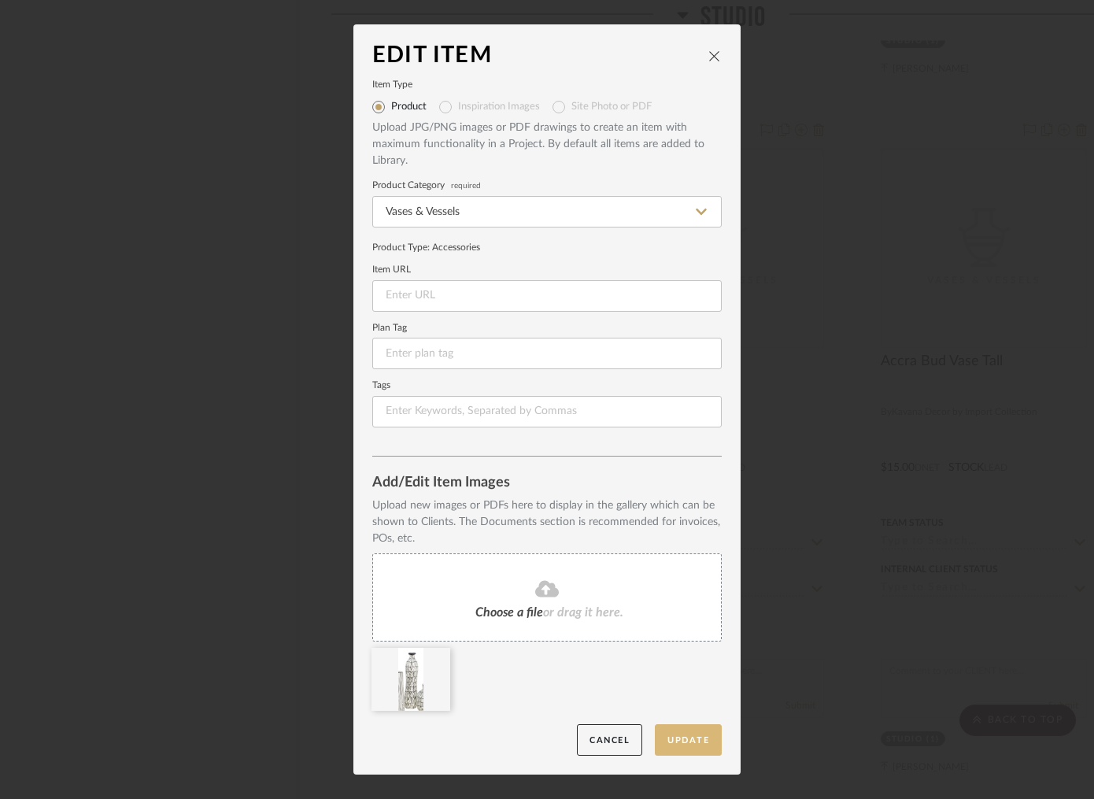
click at [694, 738] on button "Update" at bounding box center [688, 740] width 67 height 32
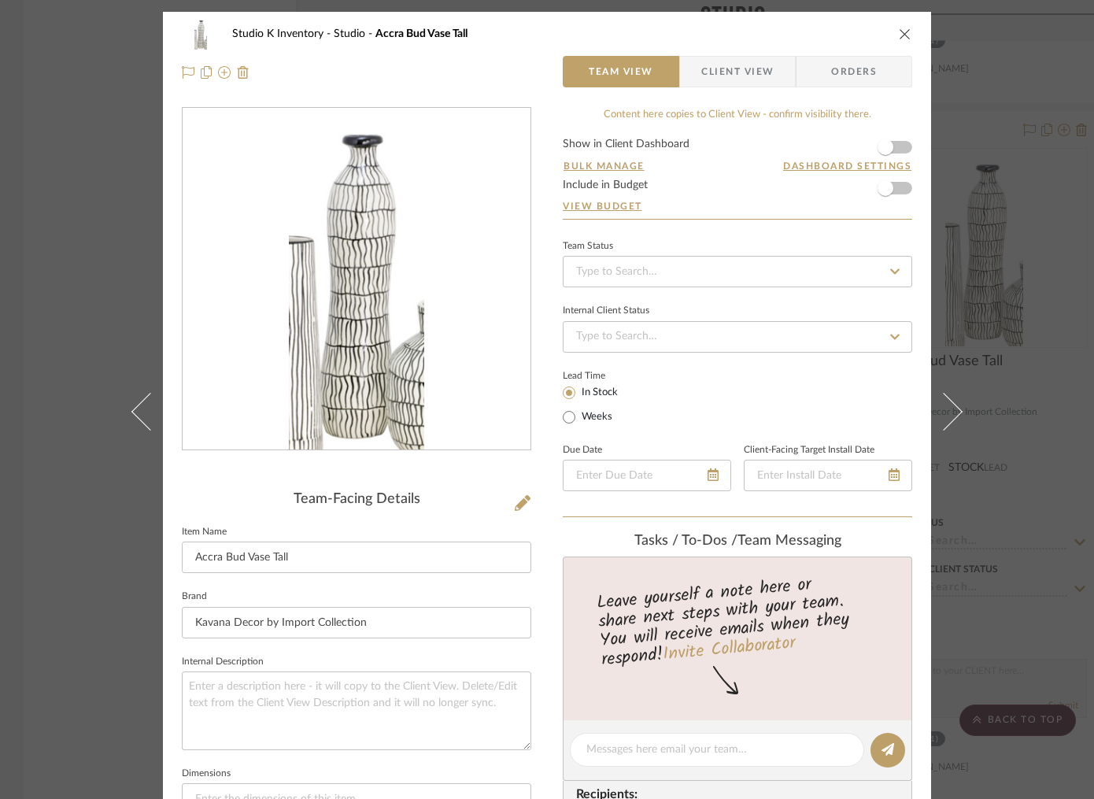
click at [904, 28] on icon "close" at bounding box center [905, 34] width 13 height 13
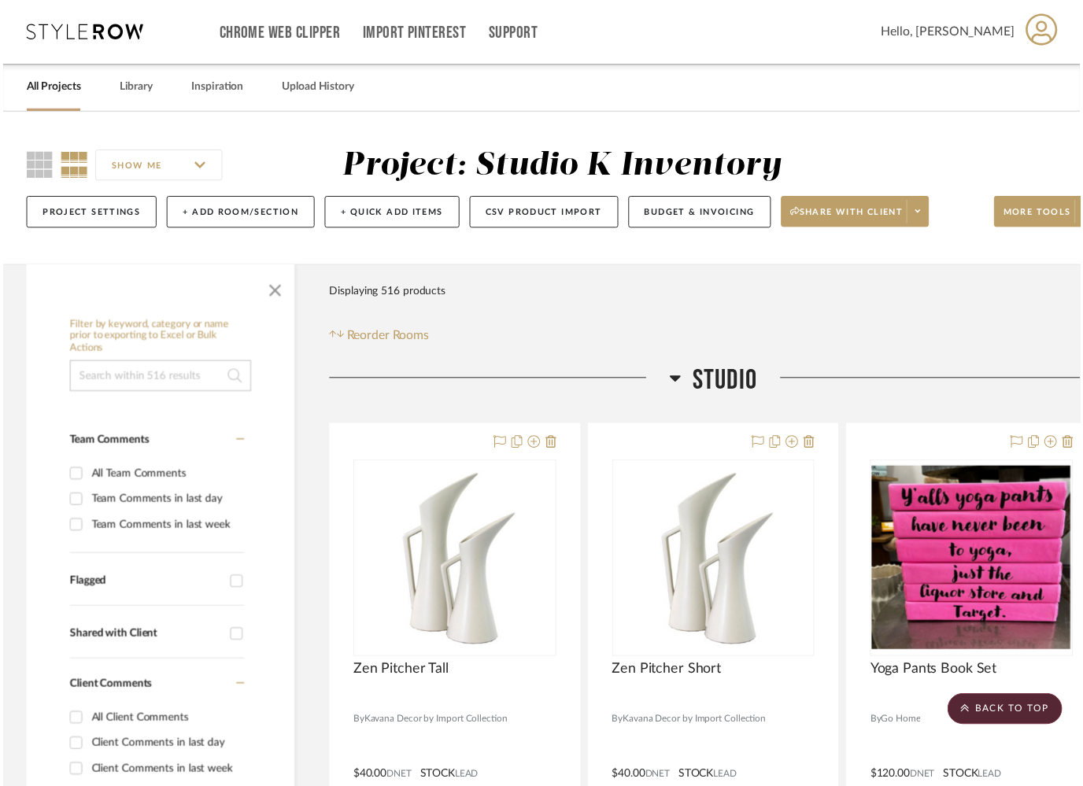
scroll to position [94590, 0]
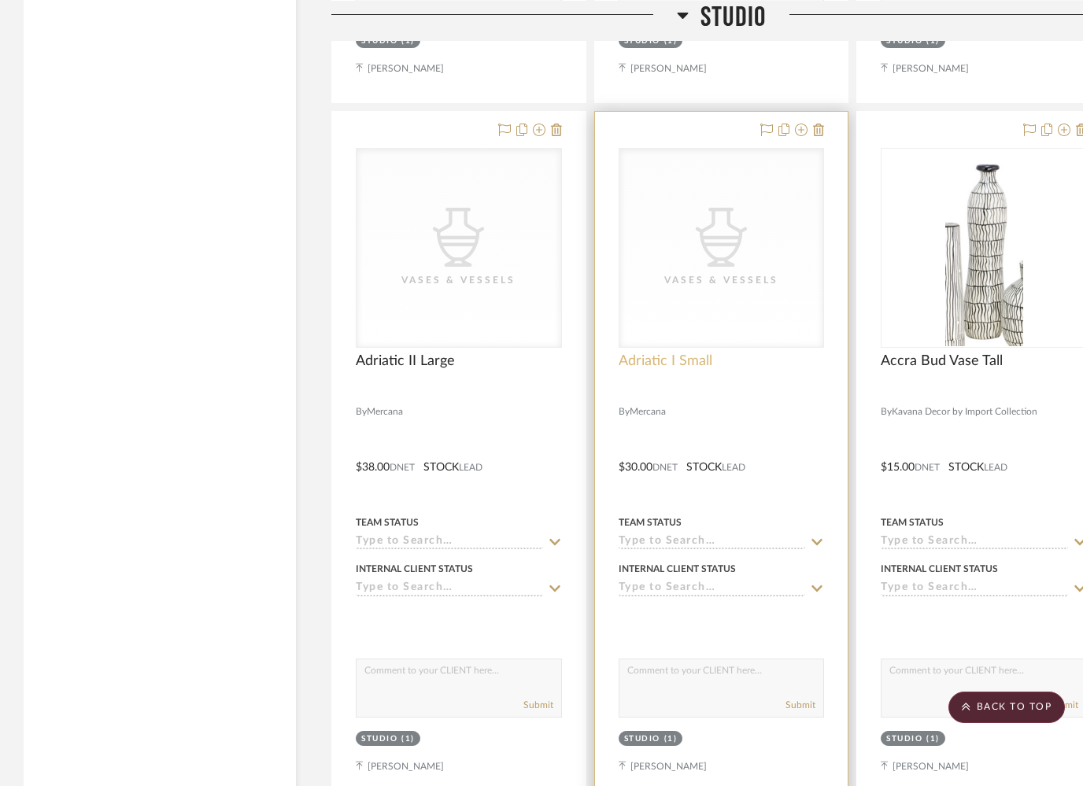
click at [698, 353] on span "Adriatic I Small" at bounding box center [666, 361] width 94 height 17
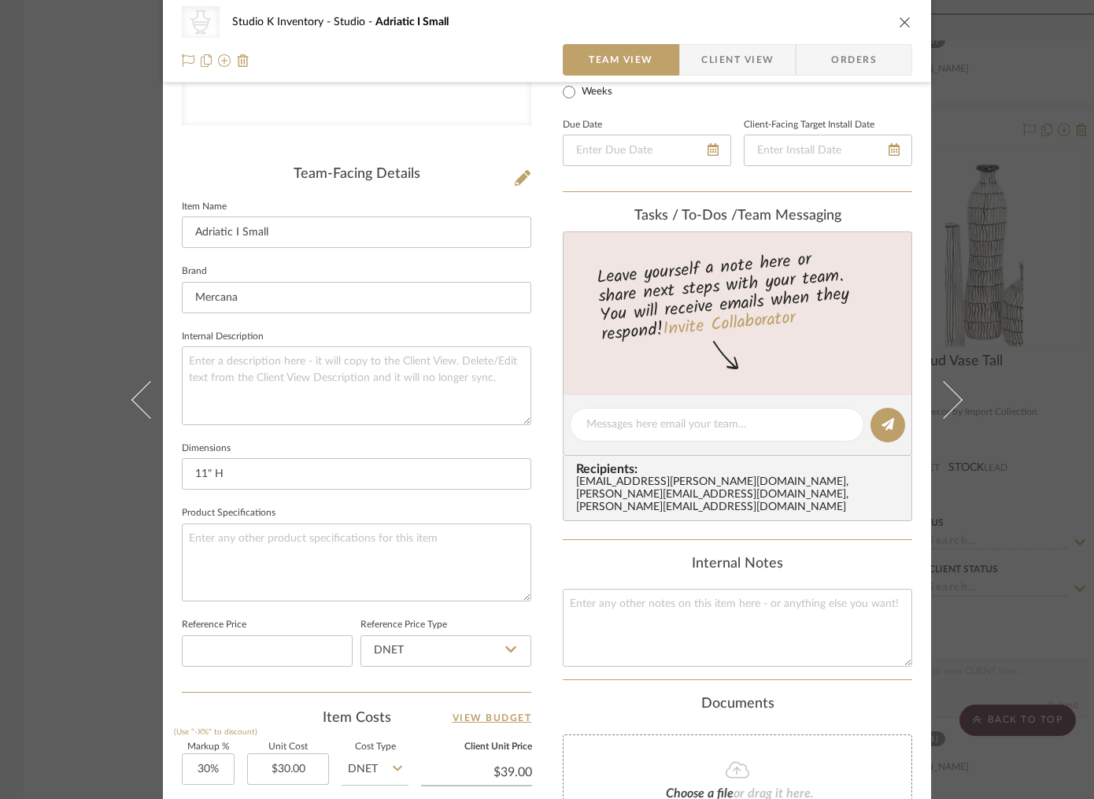
scroll to position [432, 0]
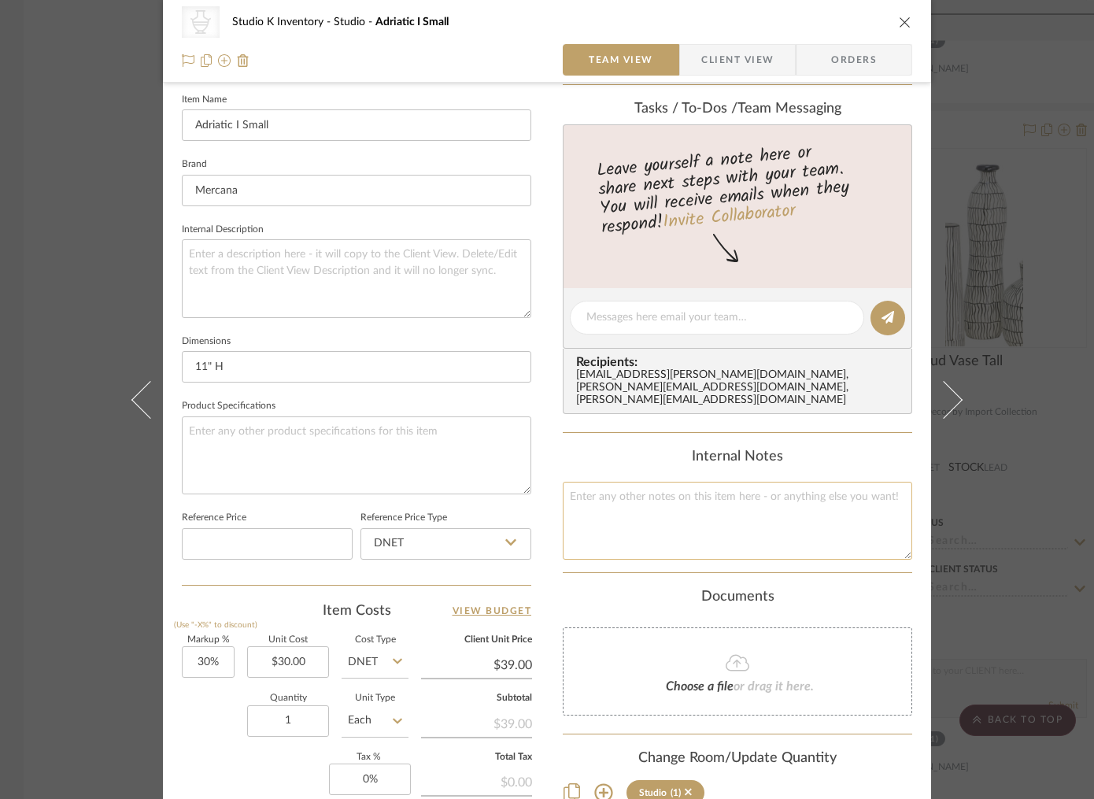
click at [627, 498] on textarea at bounding box center [738, 521] width 350 height 78
type textarea "Square SKU: Mer24 Retail: $73"
click at [565, 571] on div "Content here copies to Client View - confirm visibility there. Show in Client D…" at bounding box center [738, 321] width 350 height 1293
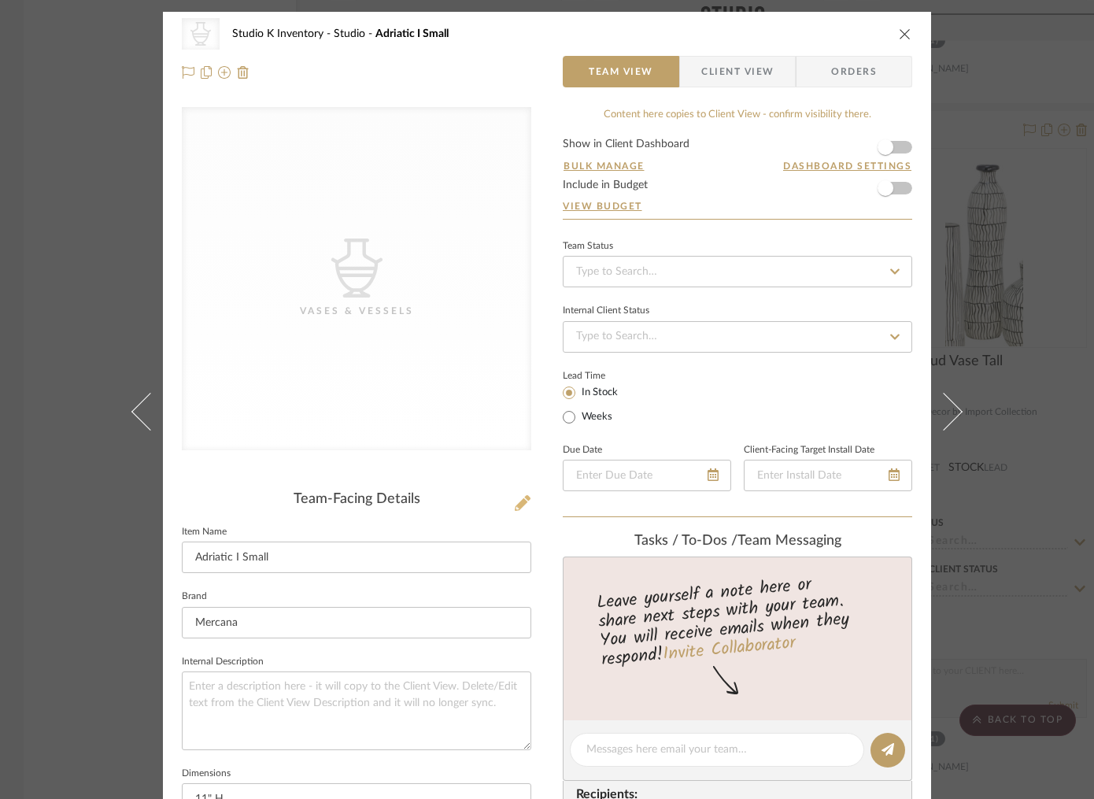
click at [515, 505] on icon at bounding box center [523, 503] width 16 height 16
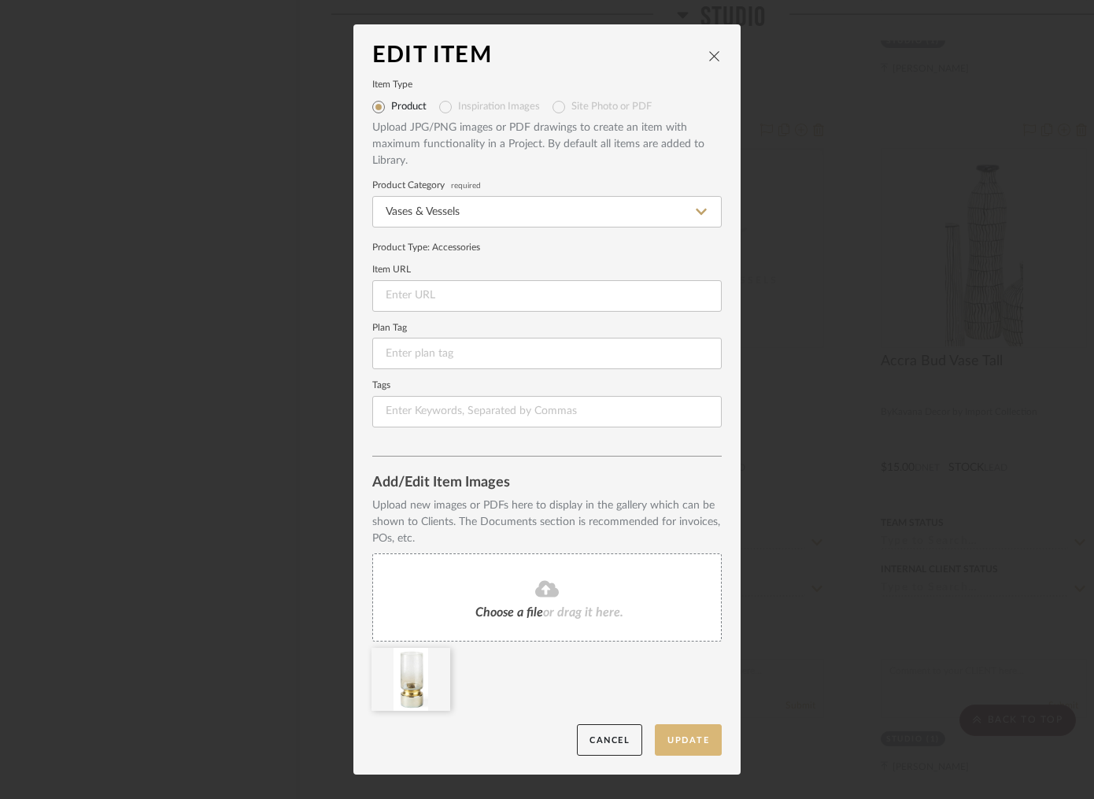
click at [677, 730] on button "Update" at bounding box center [688, 740] width 67 height 32
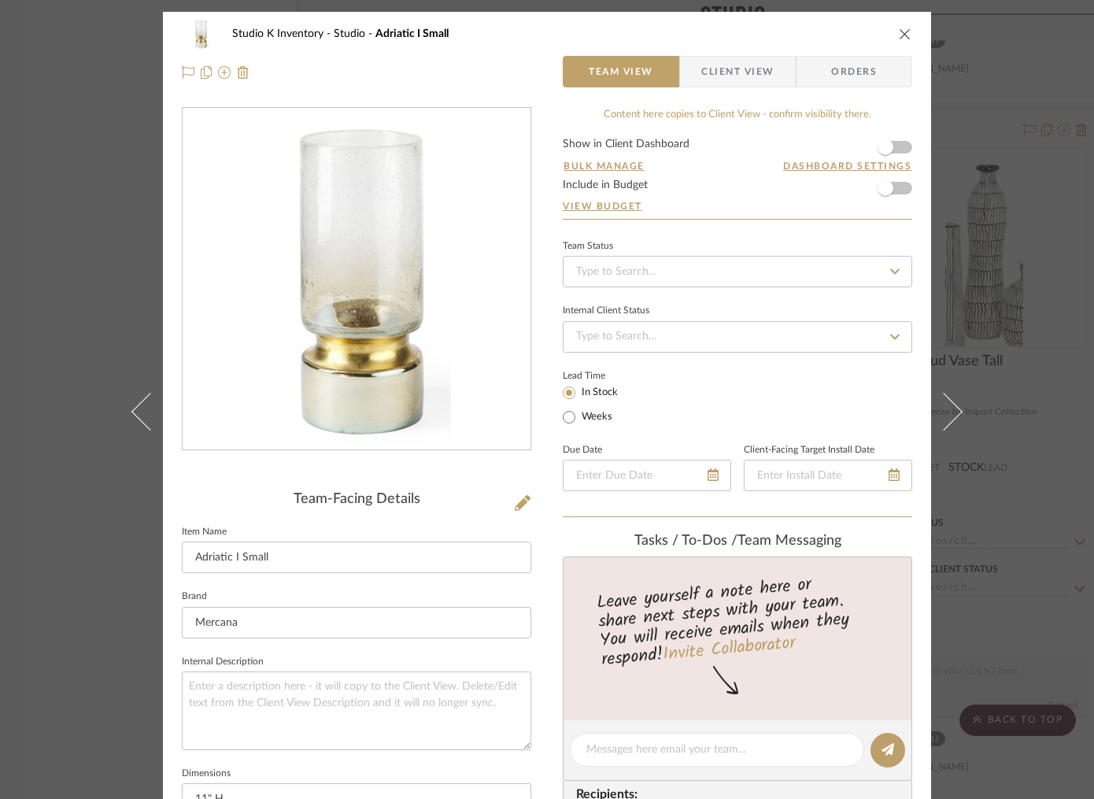
click at [899, 32] on icon "close" at bounding box center [905, 34] width 13 height 13
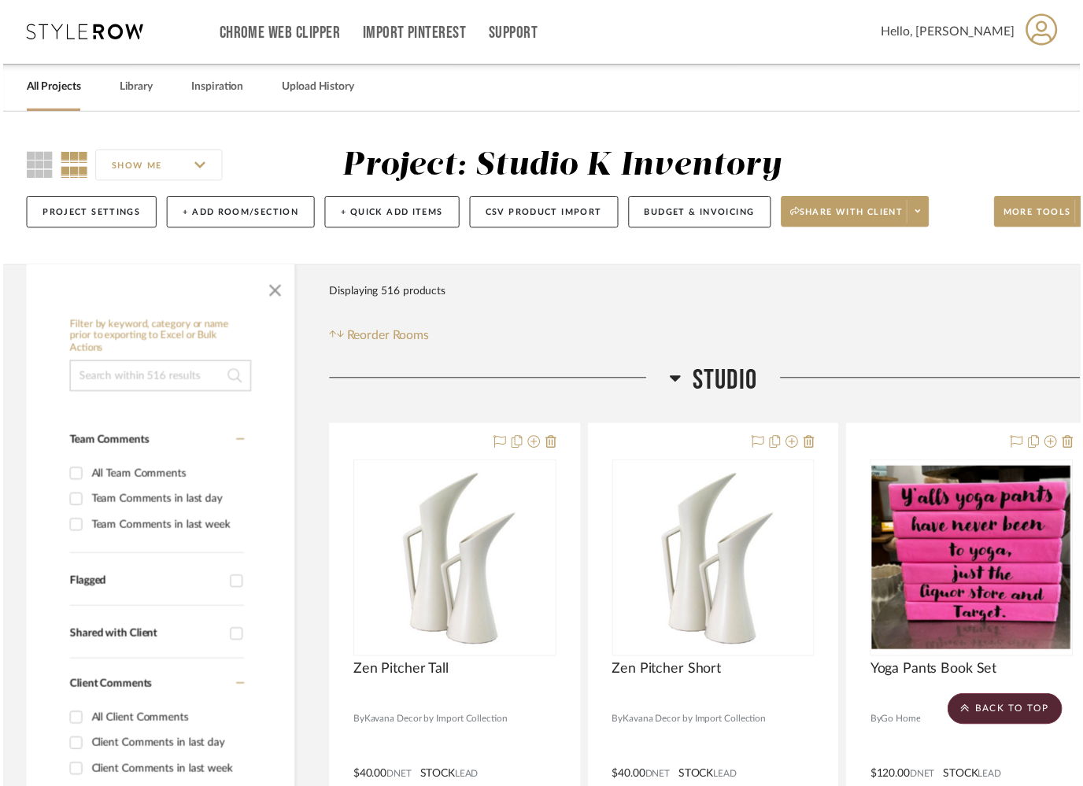
scroll to position [94590, 0]
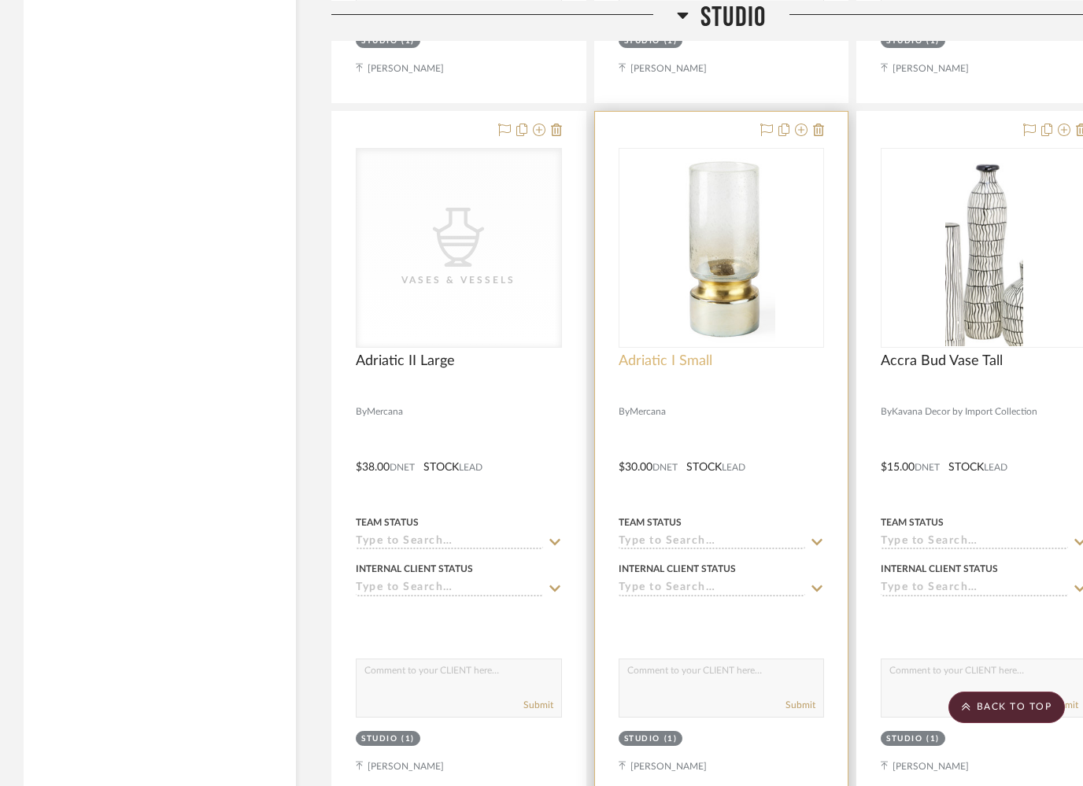
click at [663, 353] on span "Adriatic I Small" at bounding box center [666, 361] width 94 height 17
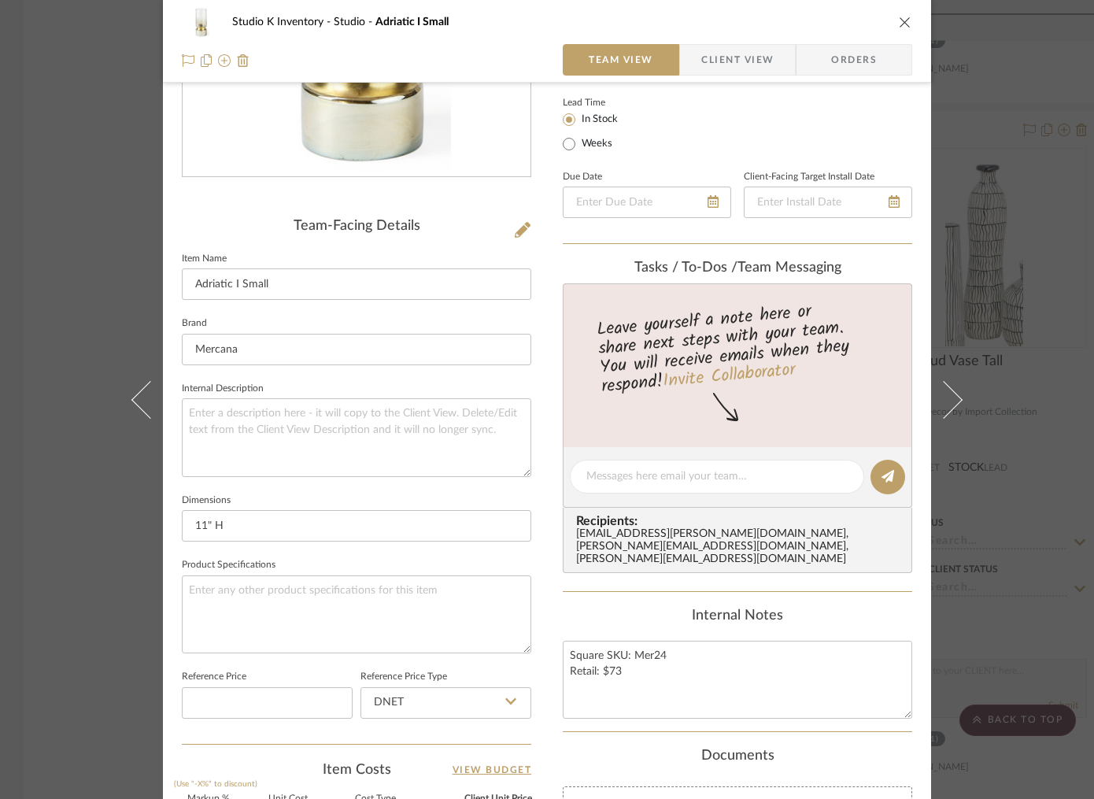
scroll to position [0, 0]
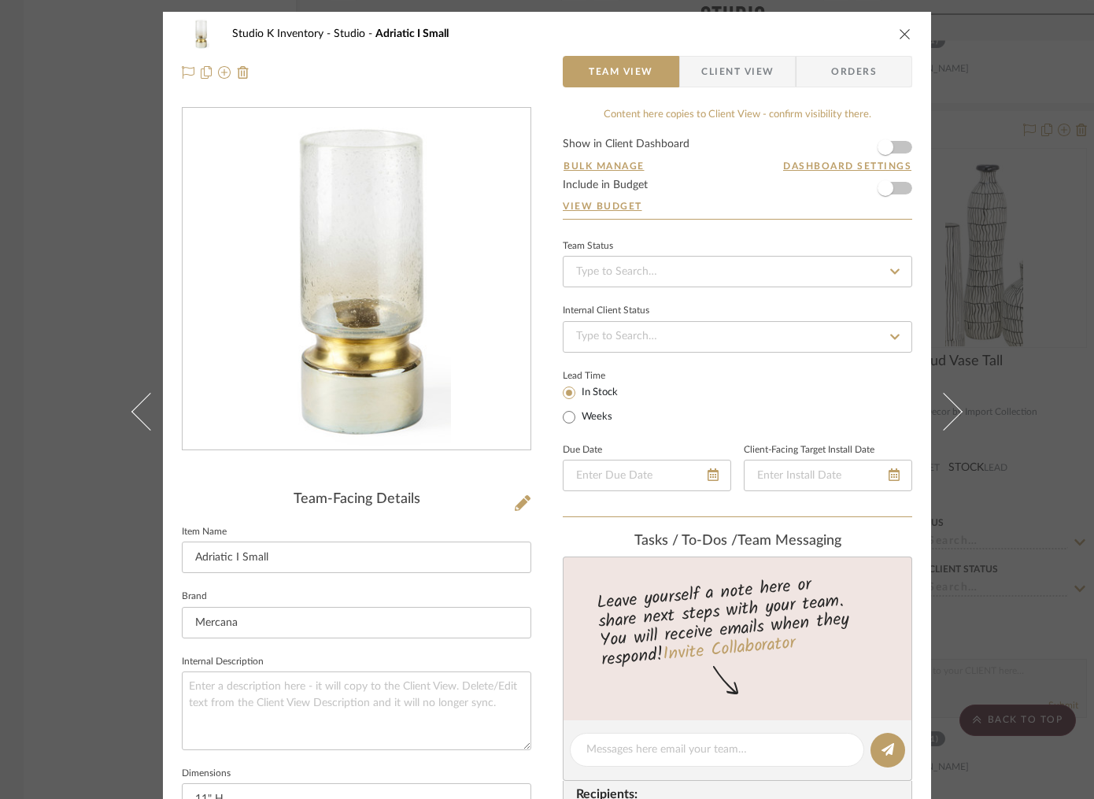
click at [902, 33] on icon "close" at bounding box center [905, 34] width 13 height 13
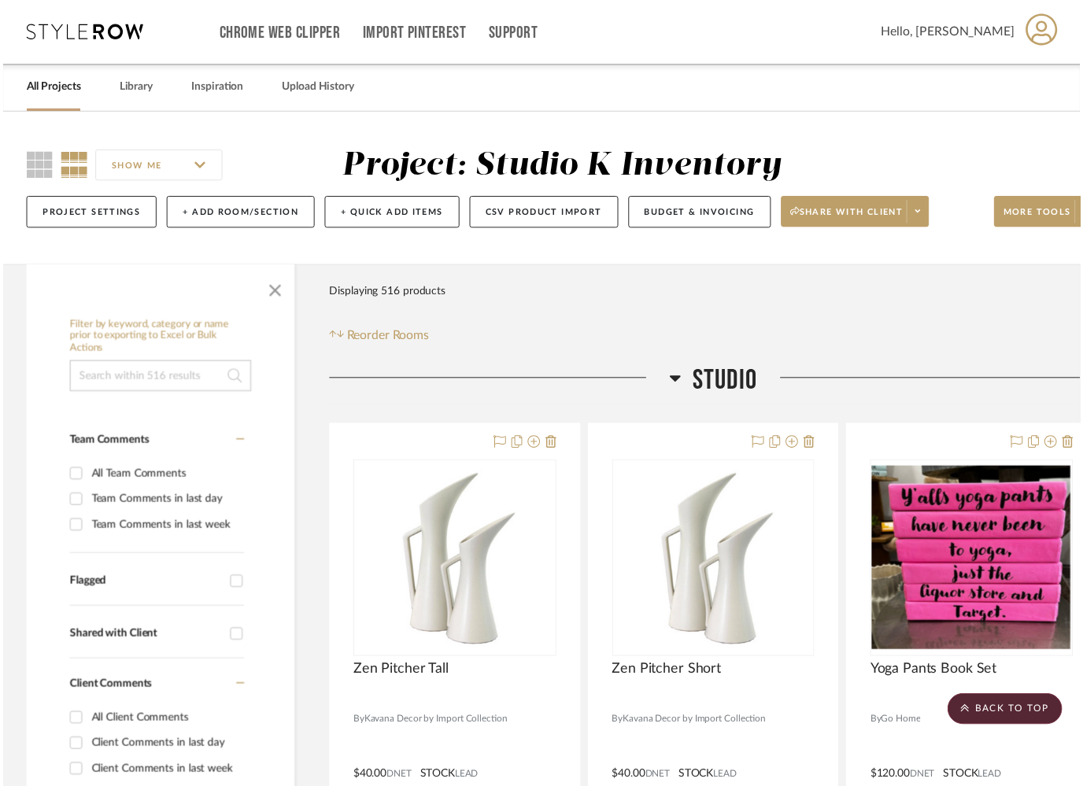
scroll to position [94590, 0]
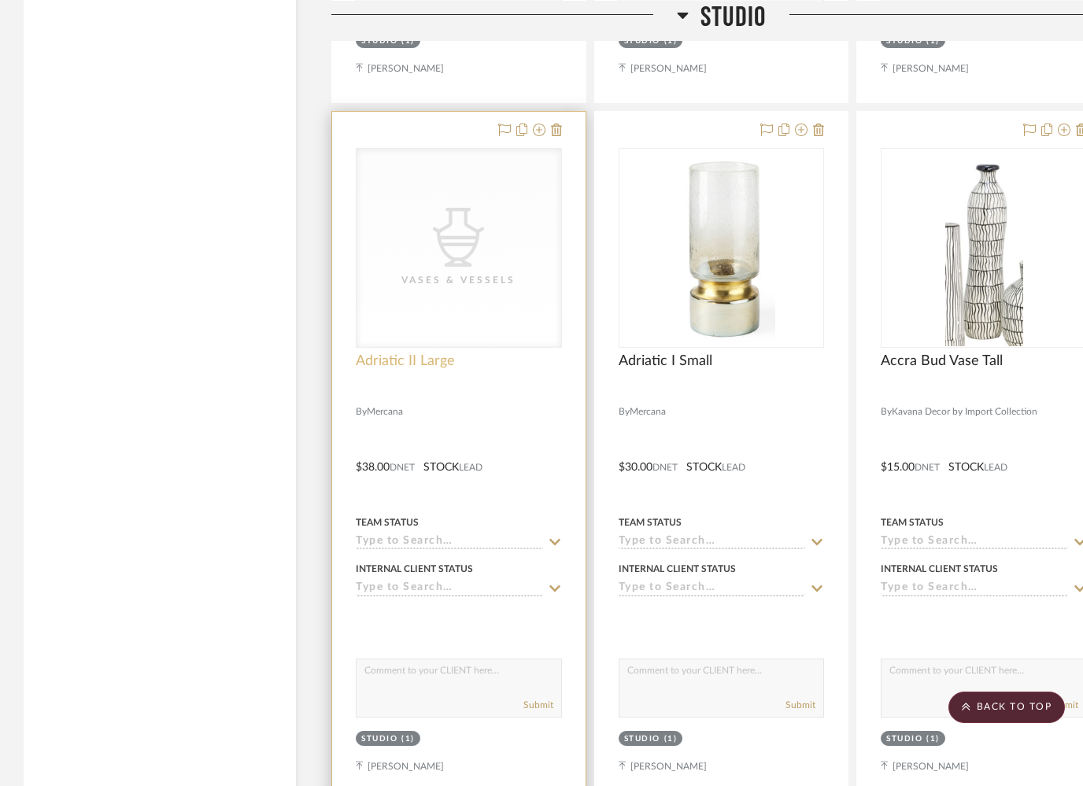
click at [387, 353] on span "Adriatic II Large" at bounding box center [405, 361] width 99 height 17
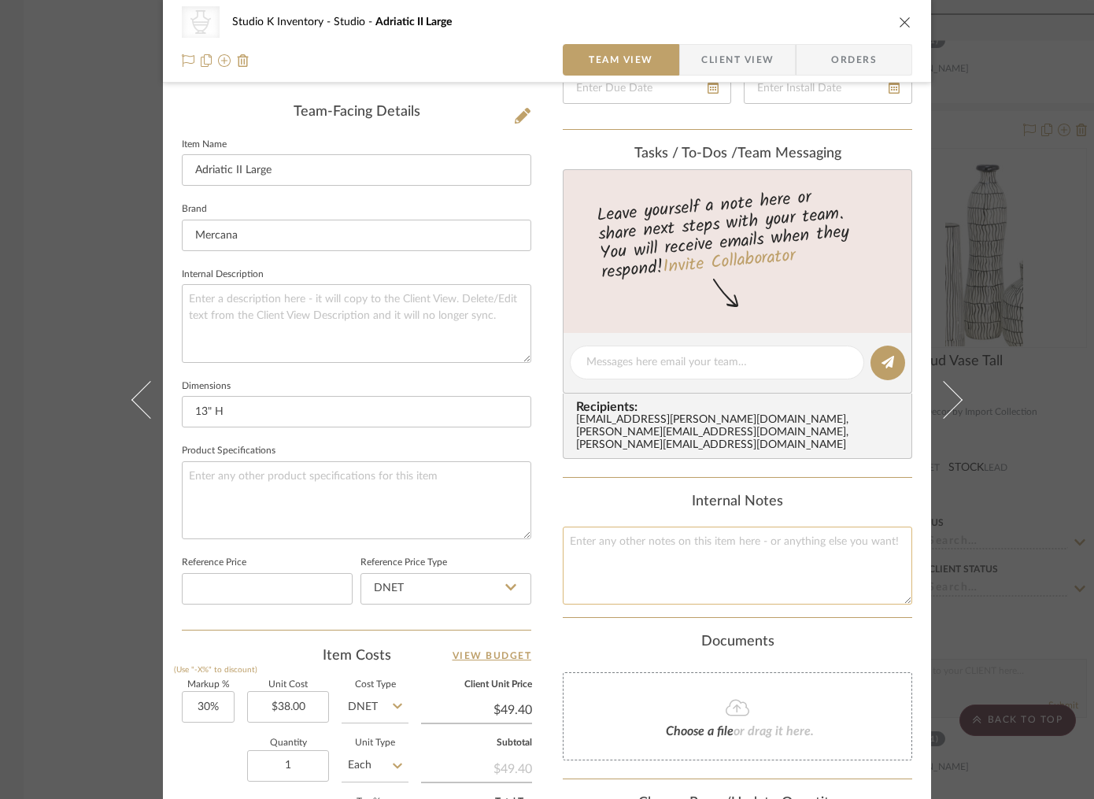
scroll to position [426, 0]
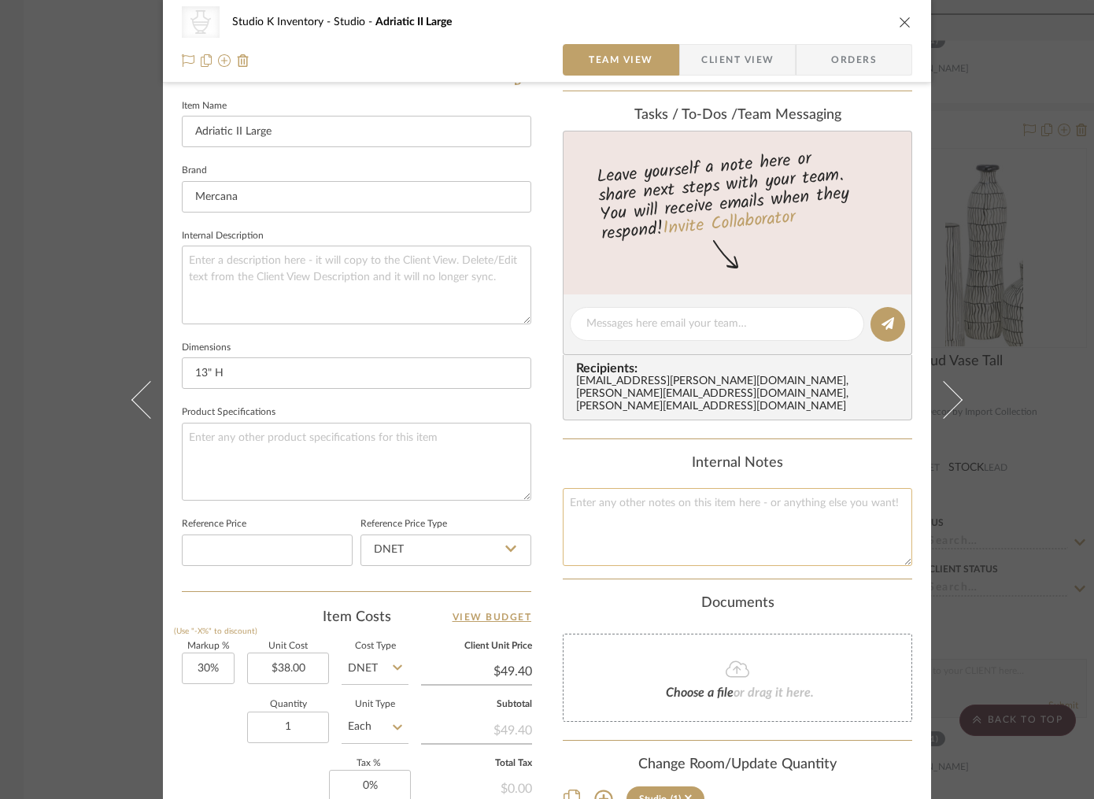
click at [629, 498] on textarea at bounding box center [738, 527] width 350 height 78
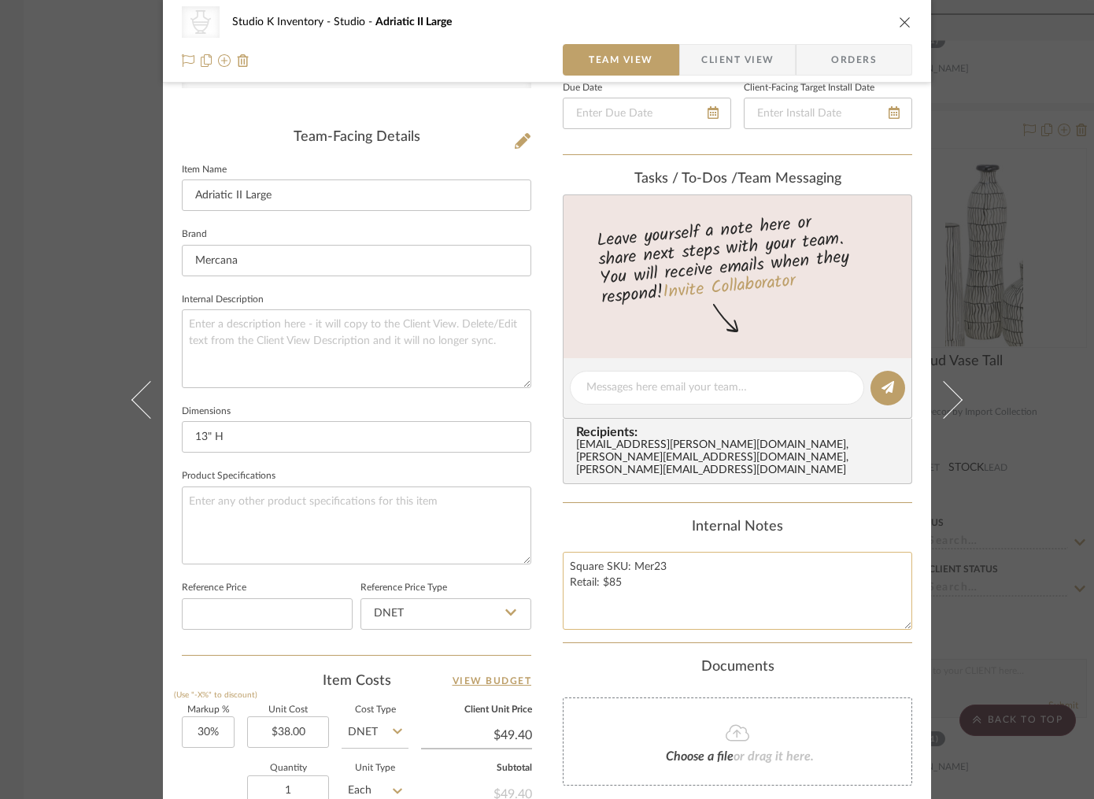
scroll to position [0, 0]
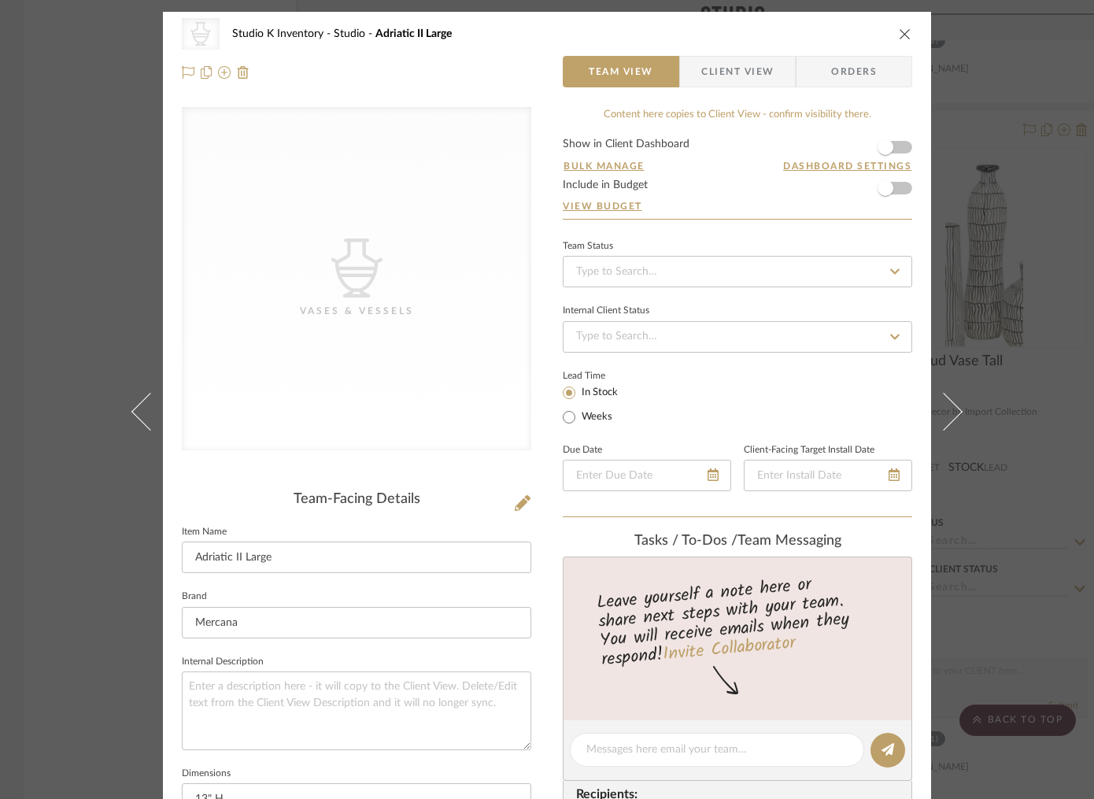
type textarea "Square SKU: Mer23 Retail: $85"
click at [449, 462] on div "CategoryIconAccessories Created with Sketch. Vases & Vessels" at bounding box center [357, 291] width 350 height 368
click at [515, 501] on icon at bounding box center [523, 503] width 16 height 16
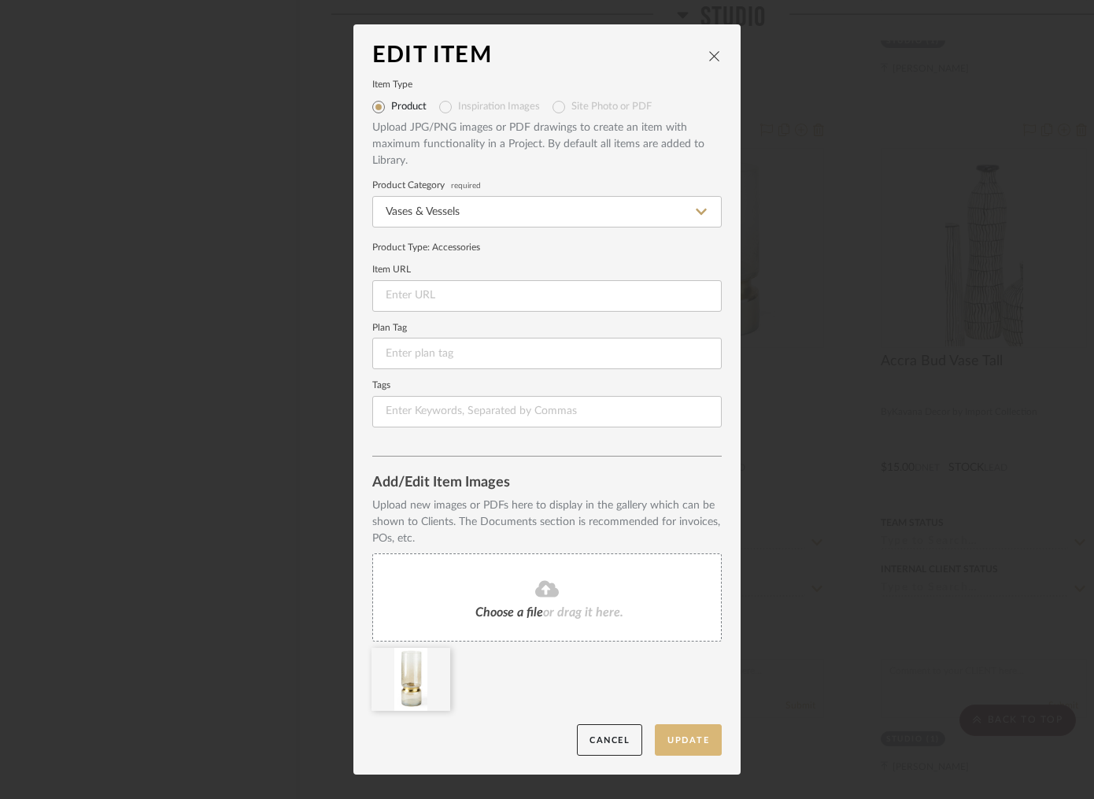
click at [673, 730] on button "Update" at bounding box center [688, 740] width 67 height 32
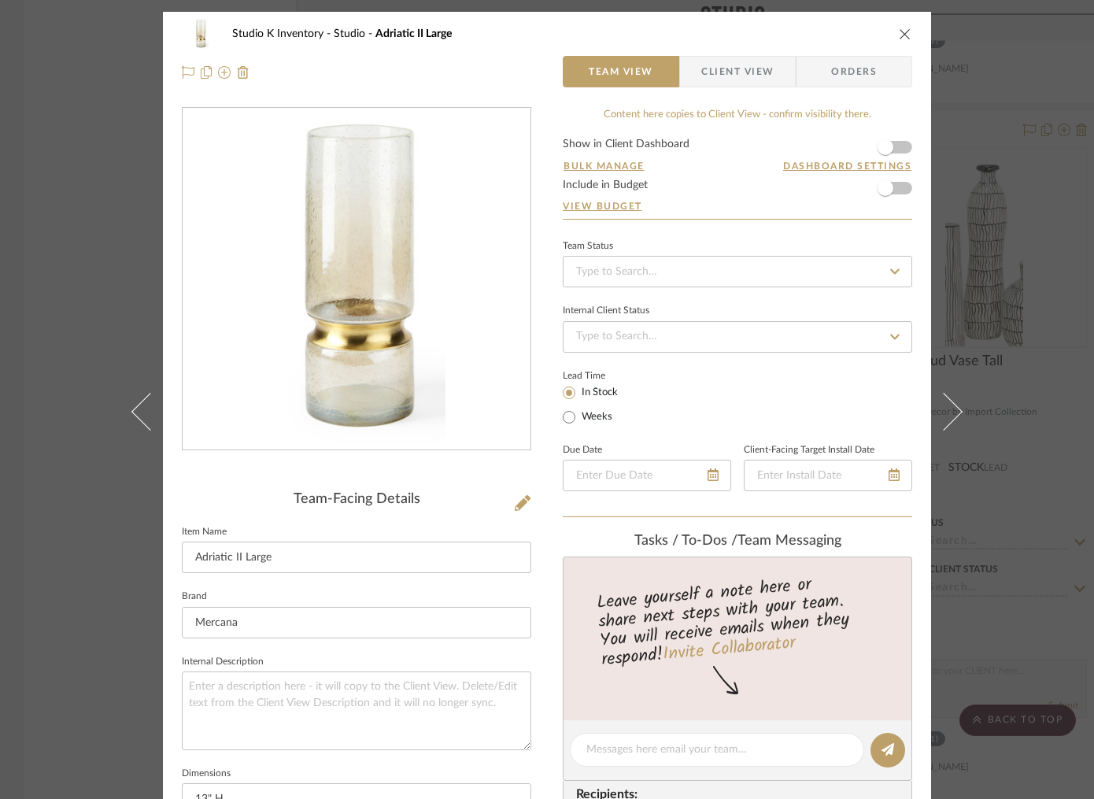
click at [899, 32] on icon "close" at bounding box center [905, 34] width 13 height 13
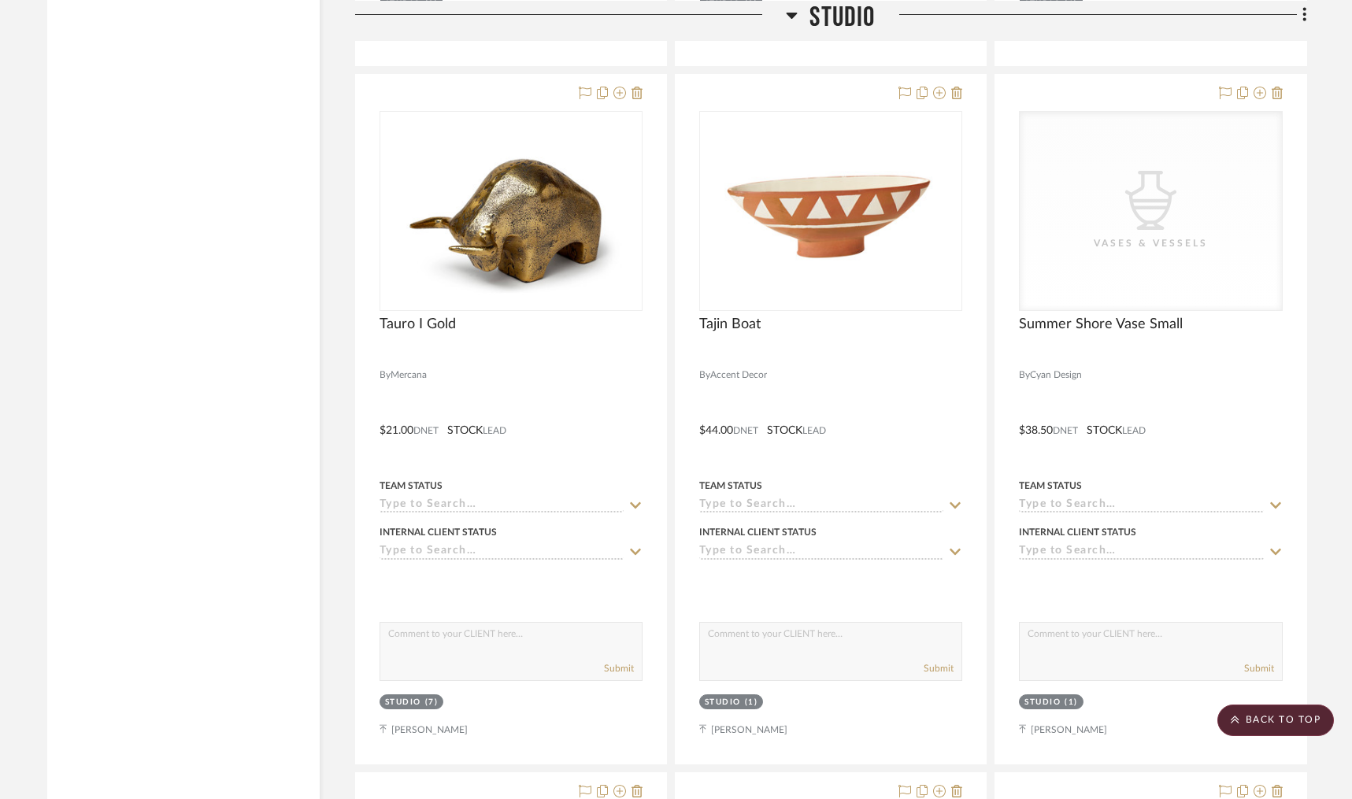
scroll to position [10829, 0]
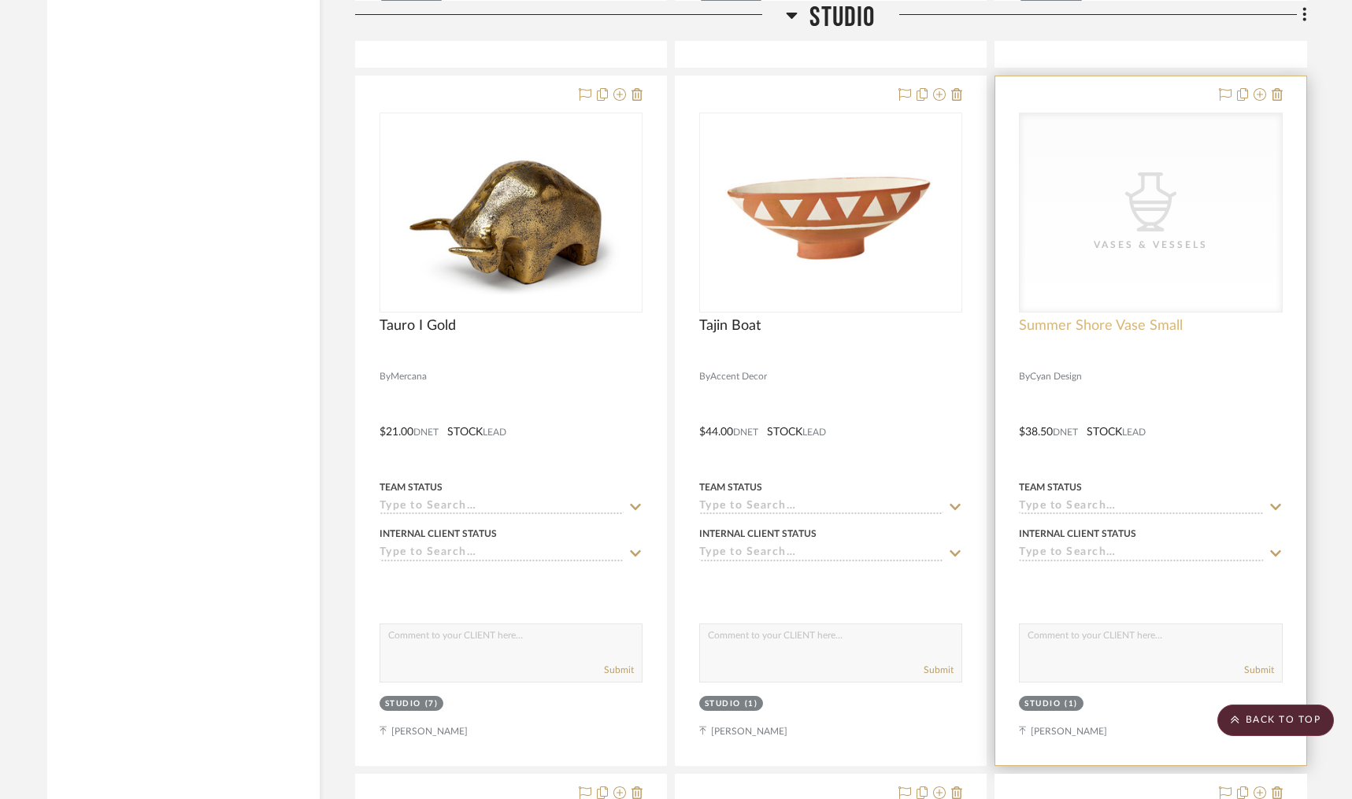
click at [1095, 317] on span "Summer Shore Vase Small" at bounding box center [1101, 325] width 164 height 17
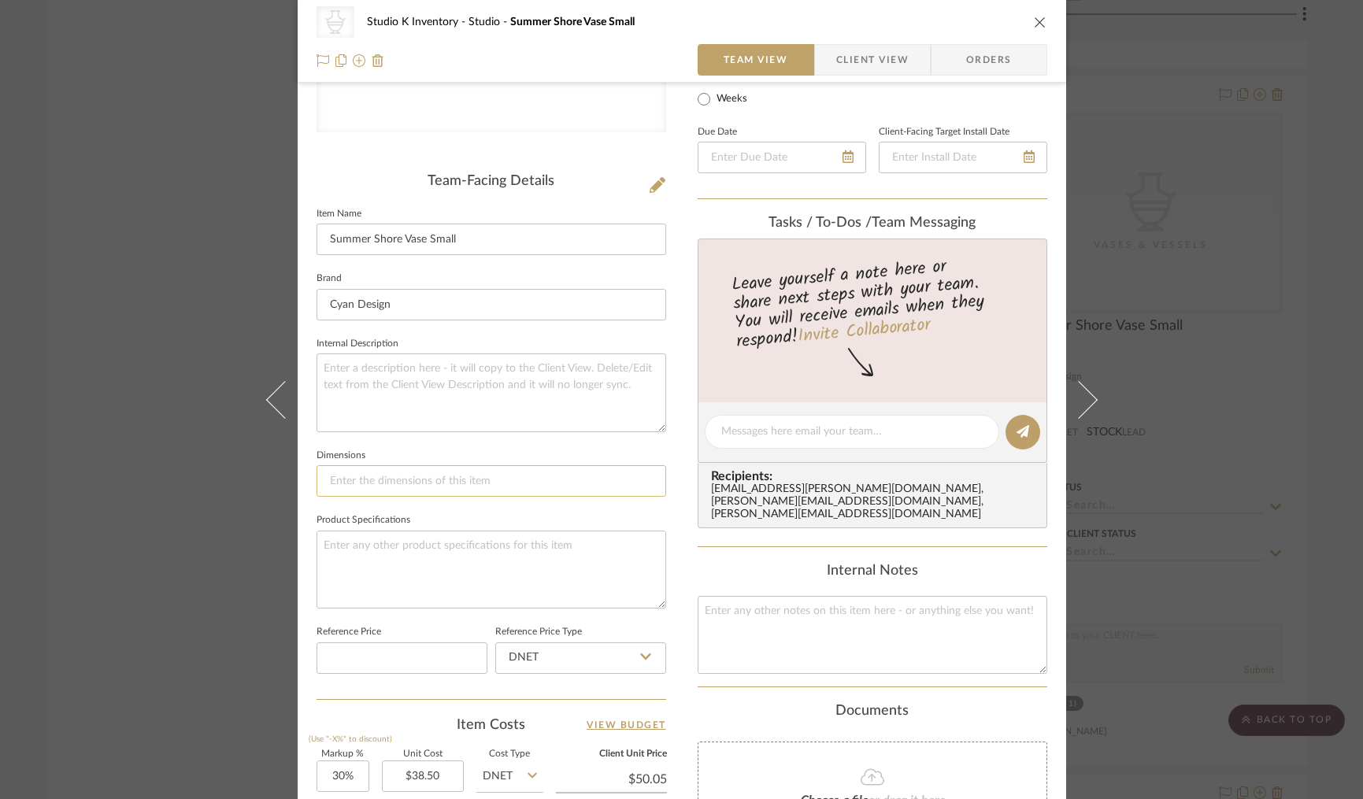
scroll to position [339, 0]
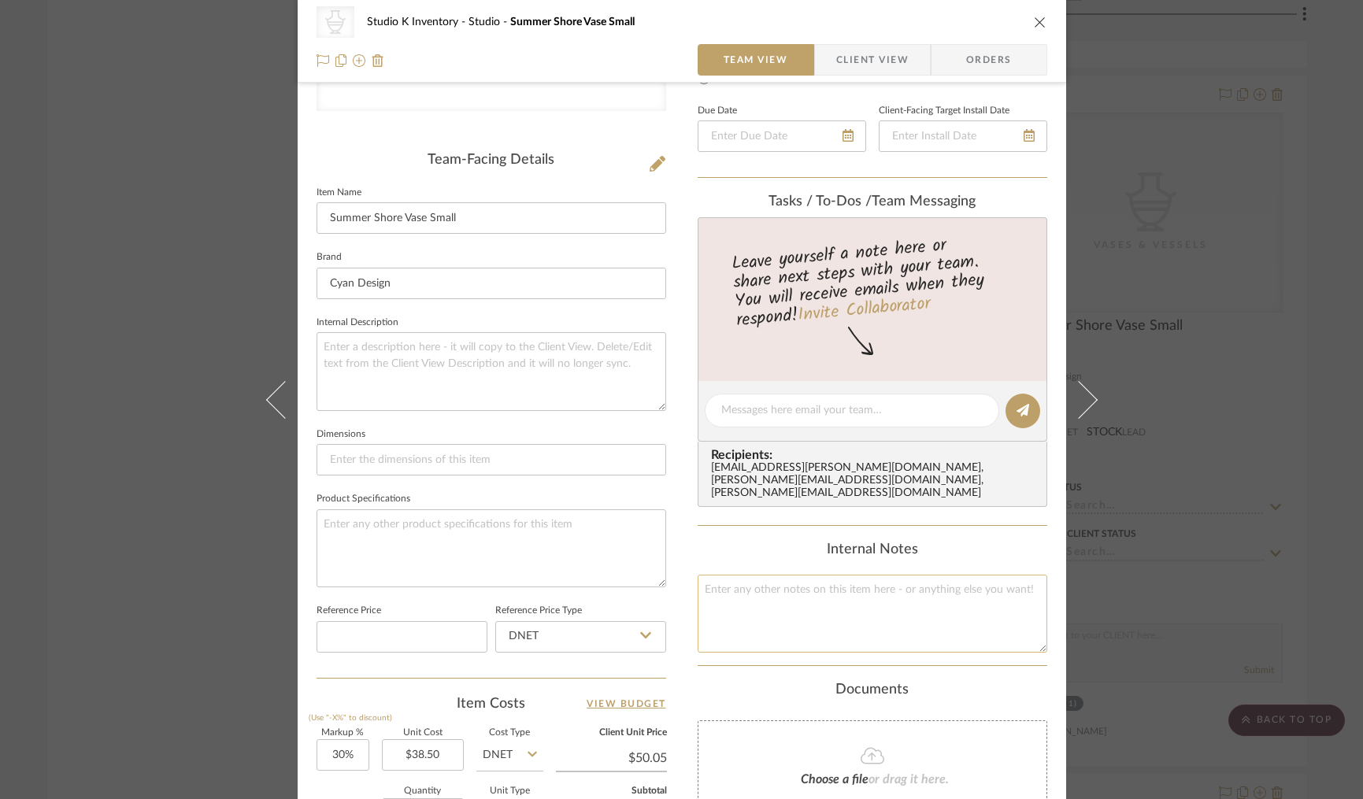
click at [750, 603] on textarea at bounding box center [873, 614] width 350 height 78
click at [750, 603] on textarea "Square SKU: cyan91 Retail: $89" at bounding box center [873, 614] width 350 height 78
type textarea "Square SKU: cyan91 Retail: $89"
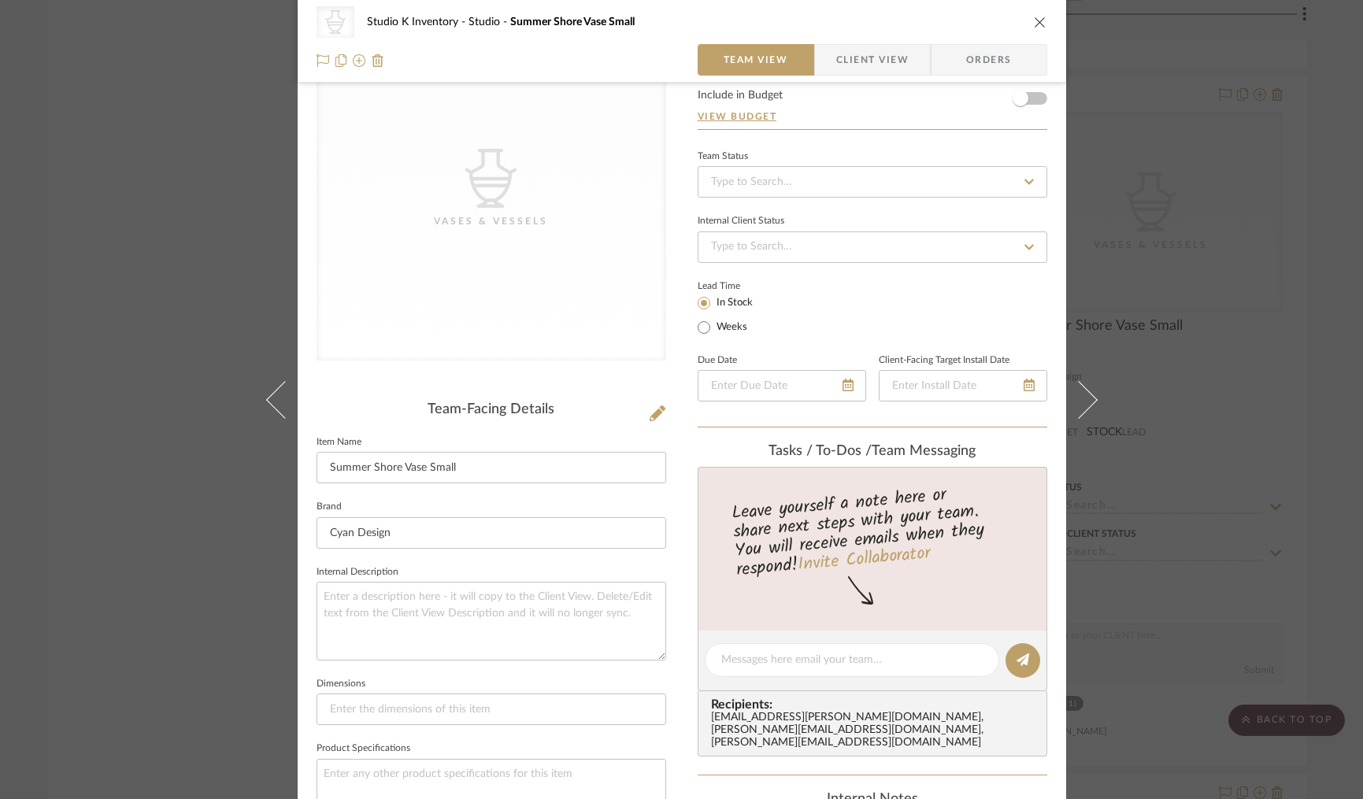
scroll to position [0, 0]
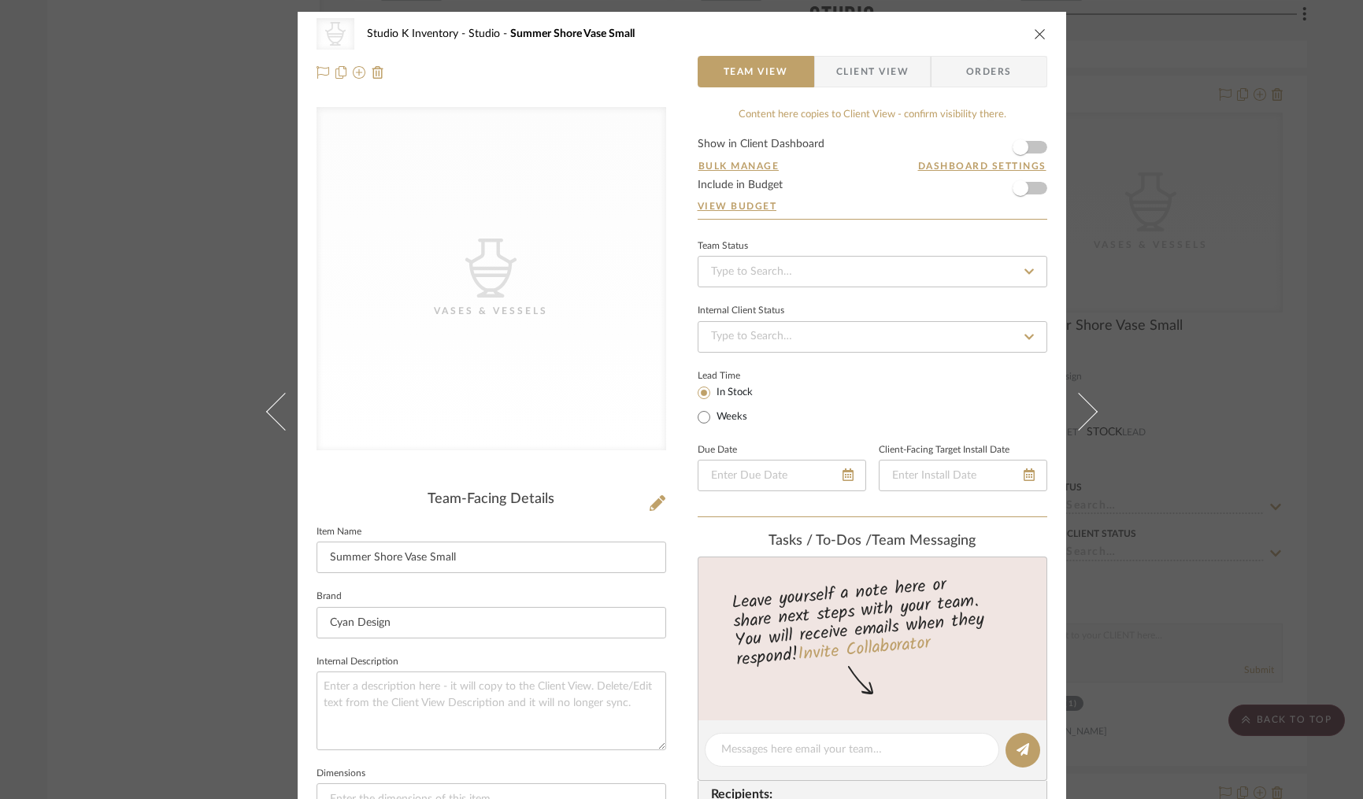
drag, startPoint x: 564, startPoint y: 473, endPoint x: 594, endPoint y: 481, distance: 30.2
click at [564, 473] on div "CategoryIconAccessories Created with Sketch. Vases & Vessels" at bounding box center [491, 291] width 350 height 368
click at [649, 504] on icon at bounding box center [657, 503] width 16 height 16
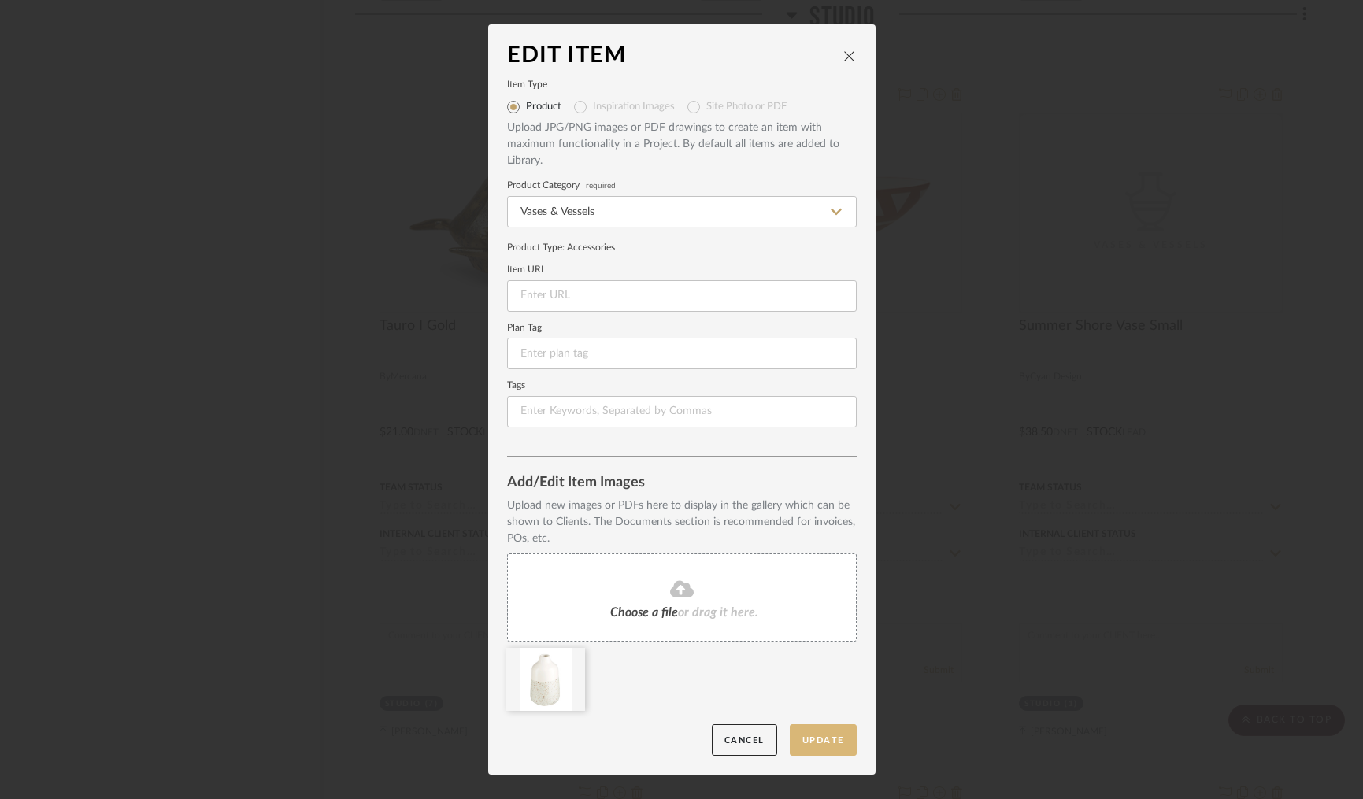
click at [812, 736] on button "Update" at bounding box center [823, 740] width 67 height 32
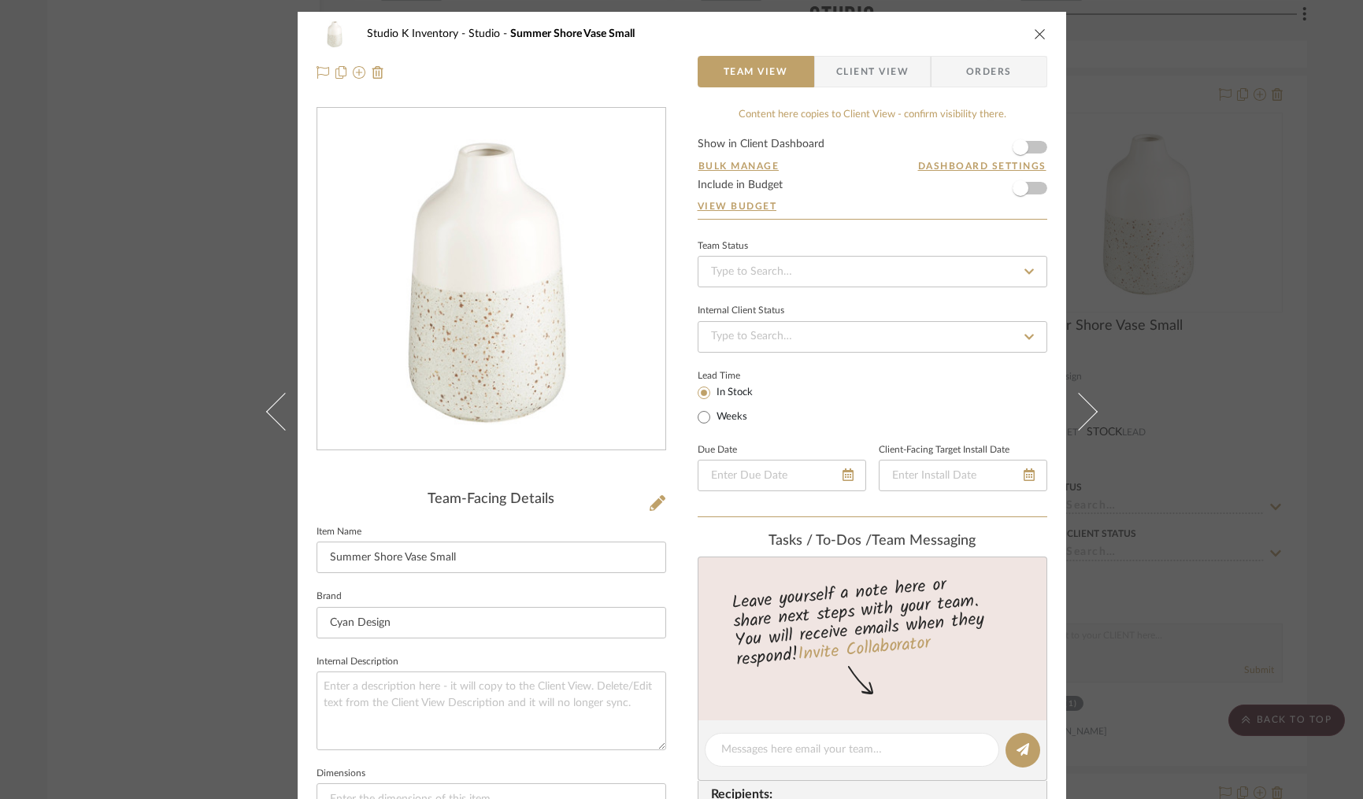
click at [1034, 30] on icon "close" at bounding box center [1040, 34] width 13 height 13
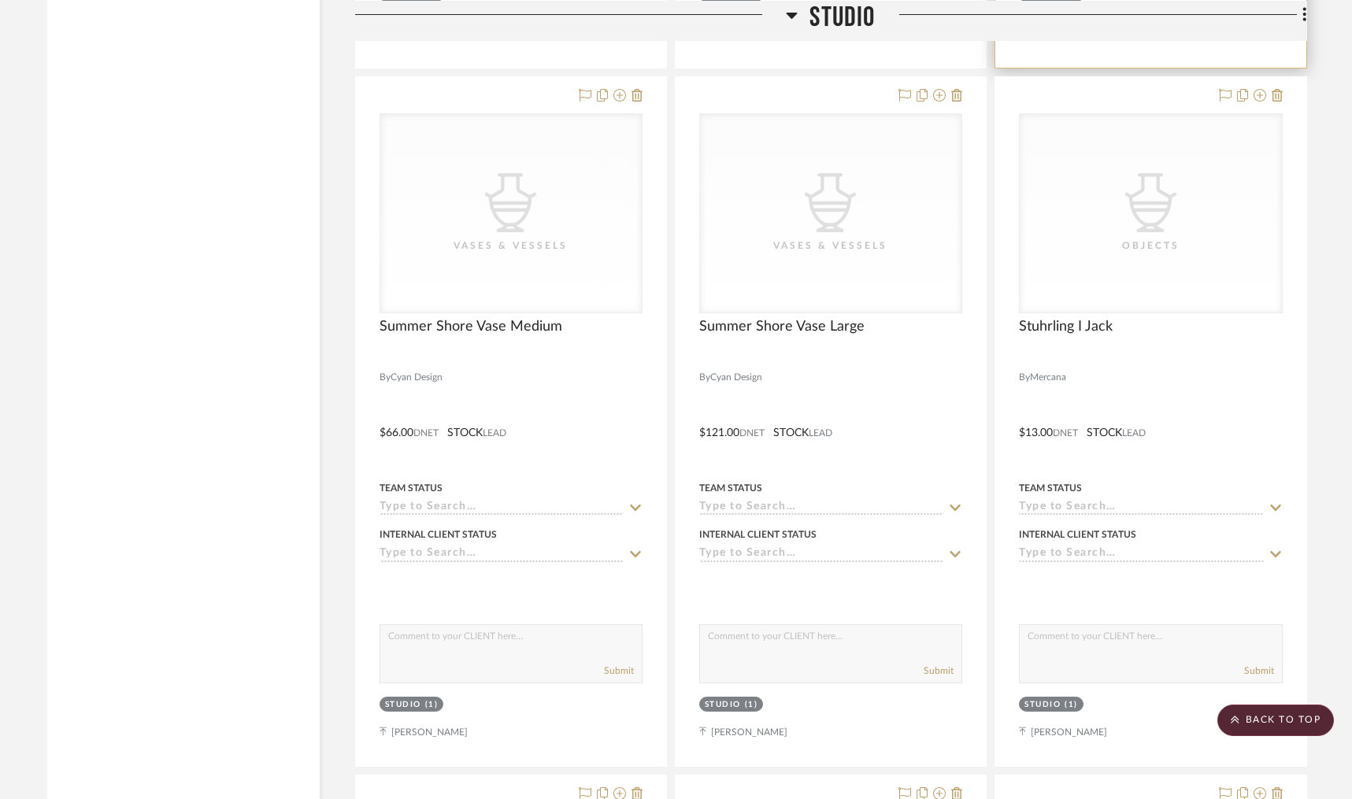
scroll to position [11522, 0]
